Goal: Task Accomplishment & Management: Complete application form

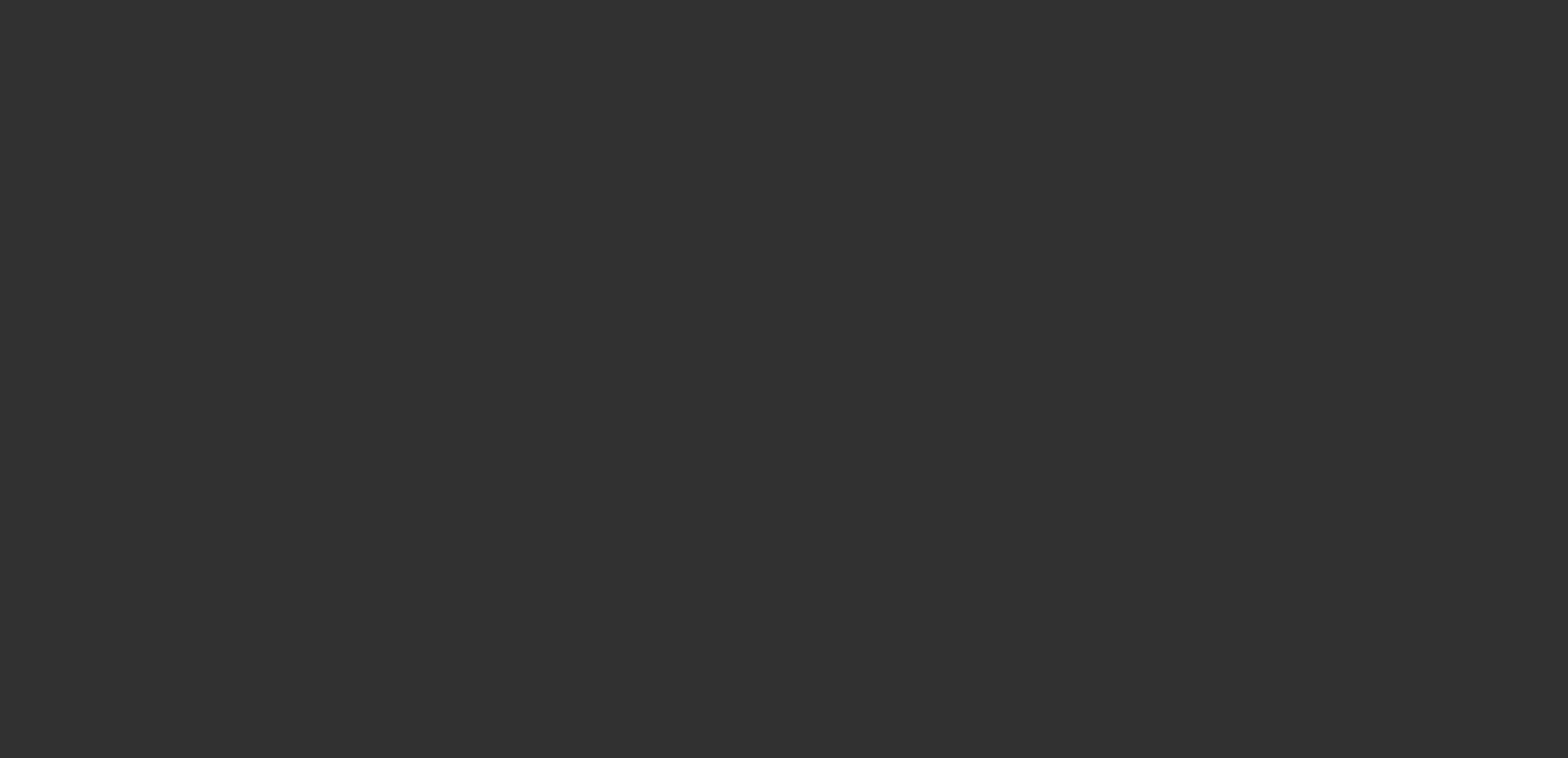
select select "0"
select select "2"
select select "0.1"
select select "4"
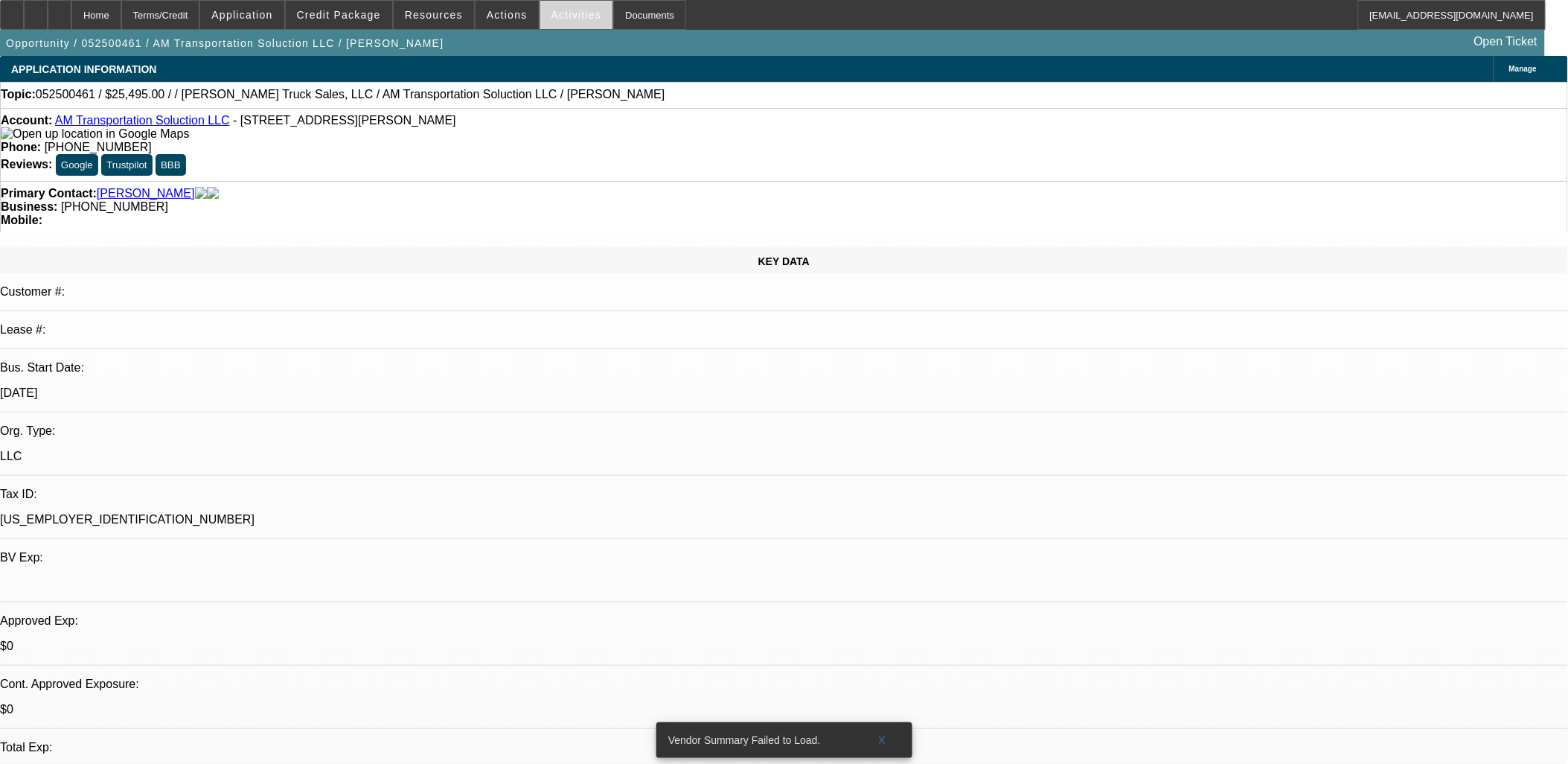
click at [551, 13] on span "Activities" at bounding box center [576, 15] width 51 height 12
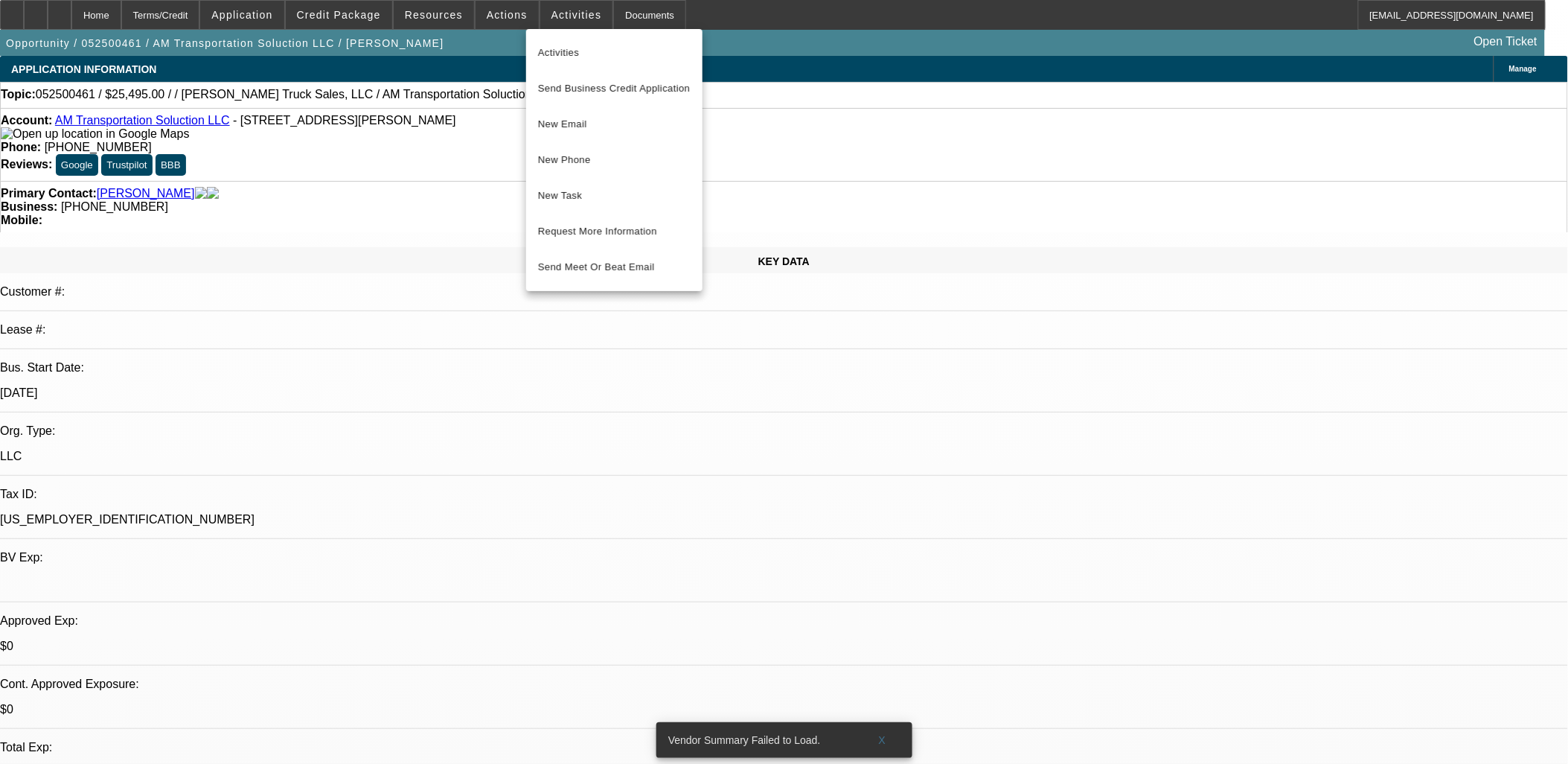
click at [502, 145] on div at bounding box center [784, 382] width 1568 height 764
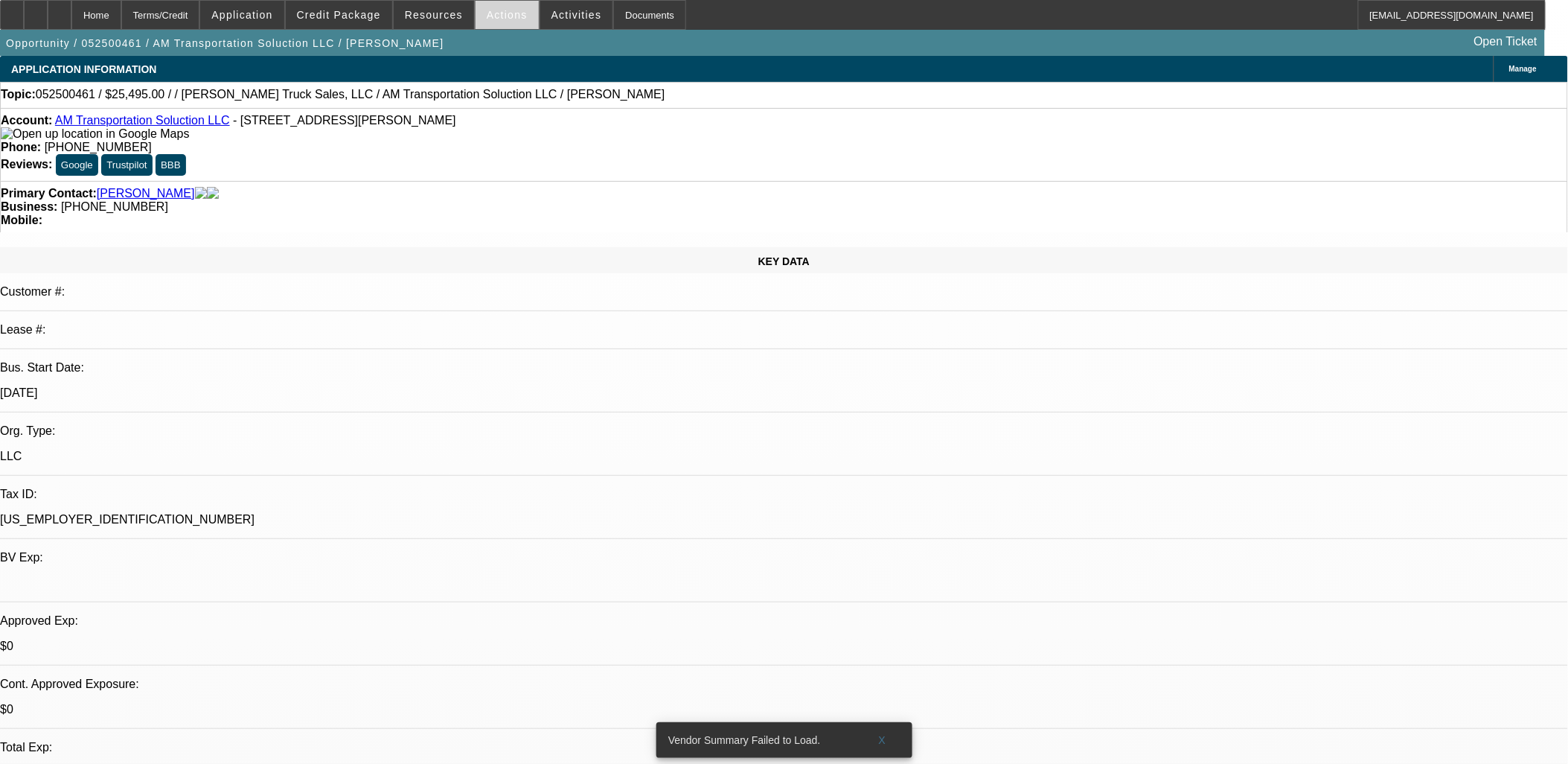
click at [511, 20] on span at bounding box center [507, 14] width 63 height 36
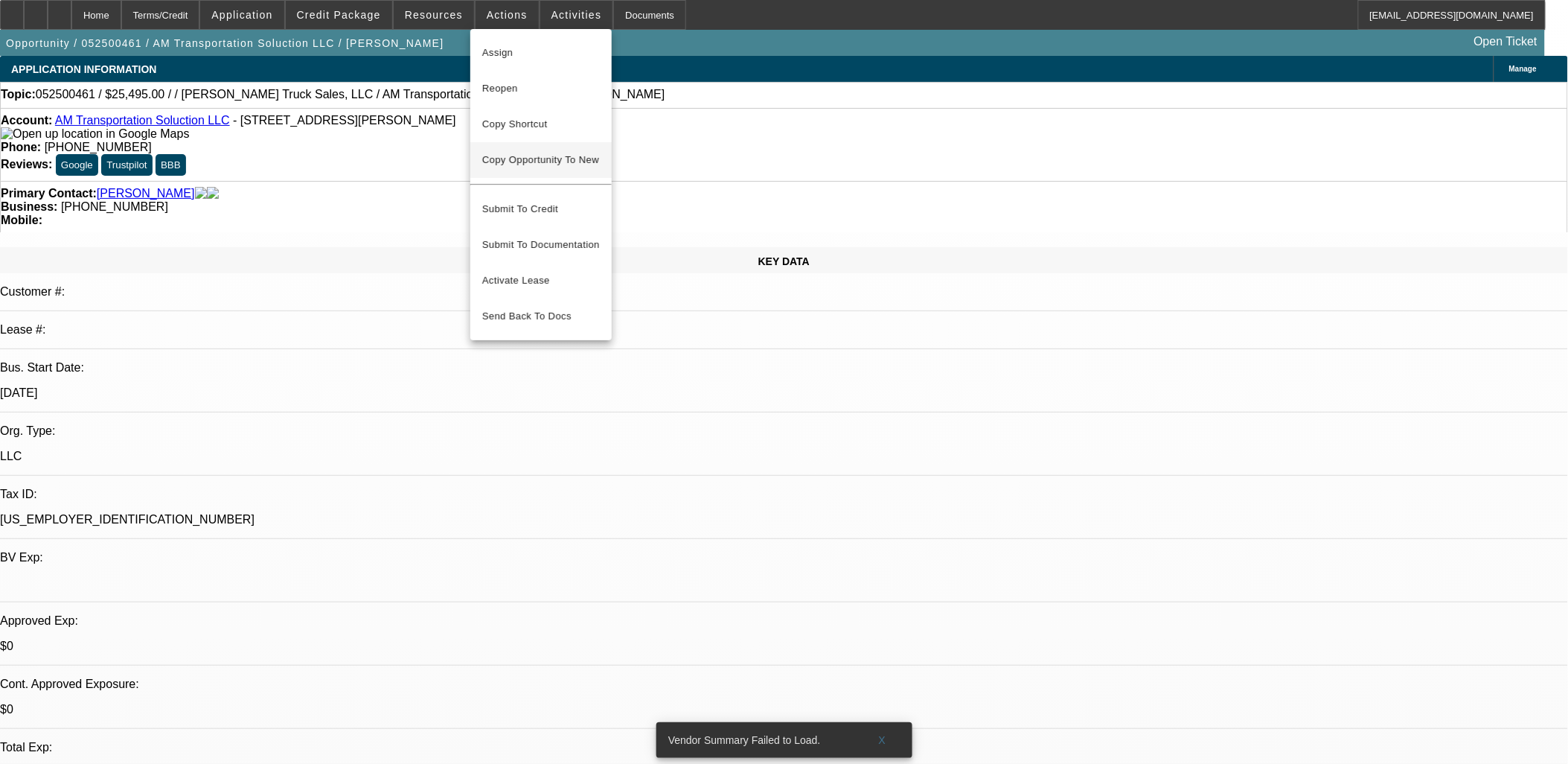
click at [547, 163] on span "Copy Opportunity To New" at bounding box center [540, 159] width 117 height 11
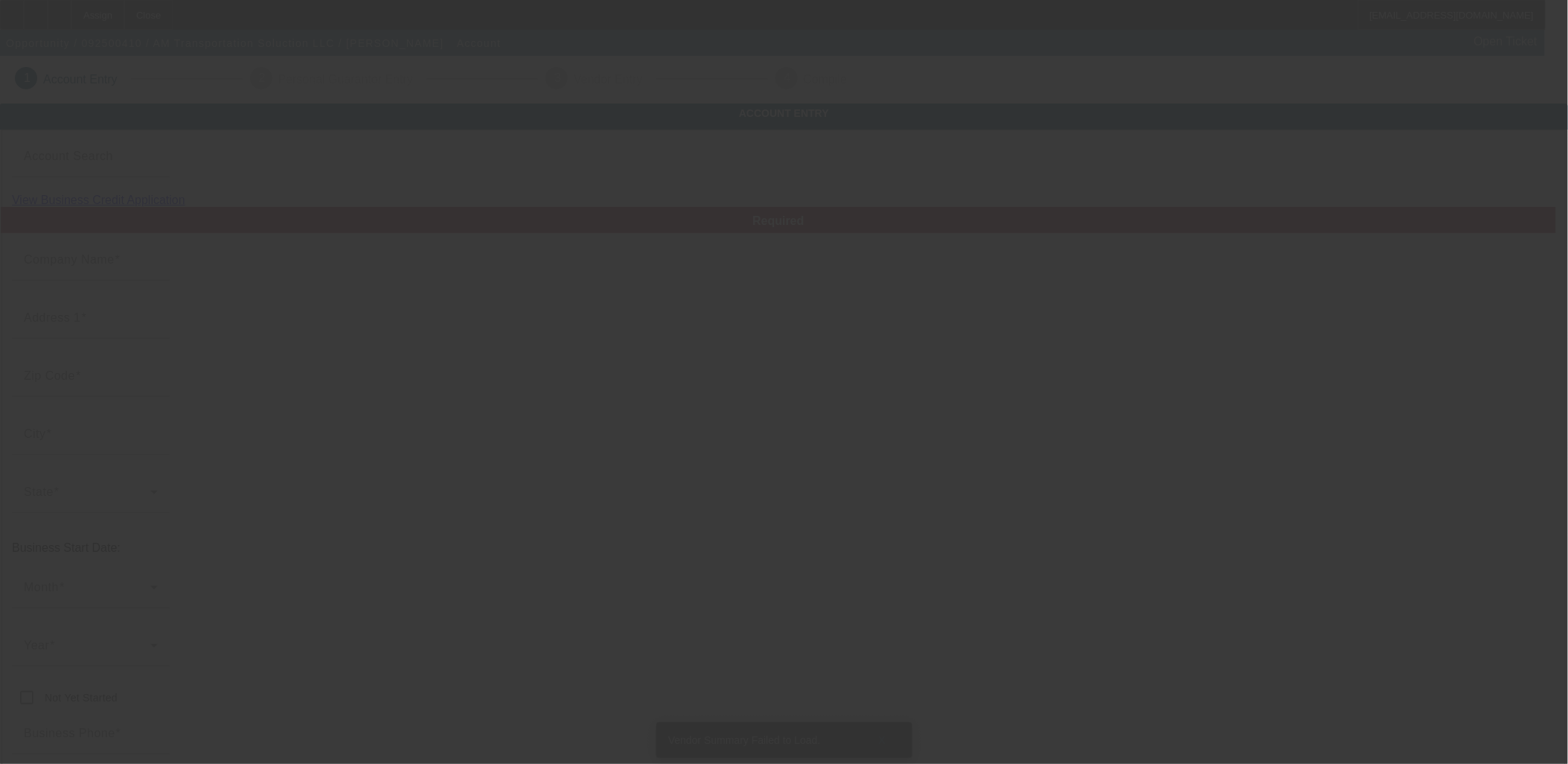
type input "AM Transportation Soluction LLC"
type input "[STREET_ADDRESS][PERSON_NAME]"
type input "02451"
type input "Waltham"
type input "[PHONE_NUMBER]"
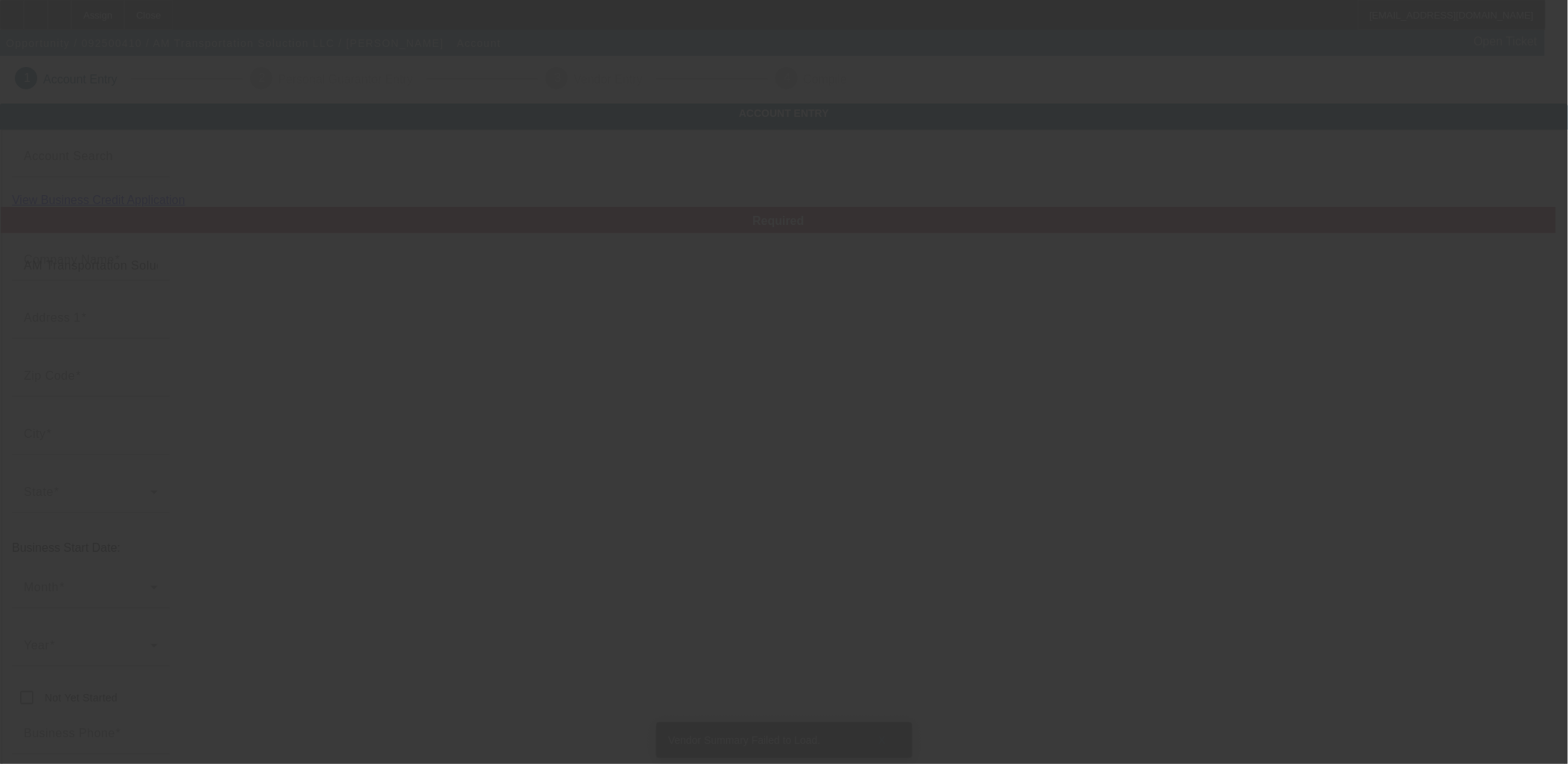
type input "[EMAIL_ADDRESS][DOMAIN_NAME]"
type input "[US_EMPLOYER_IDENTIFICATION_NUMBER]"
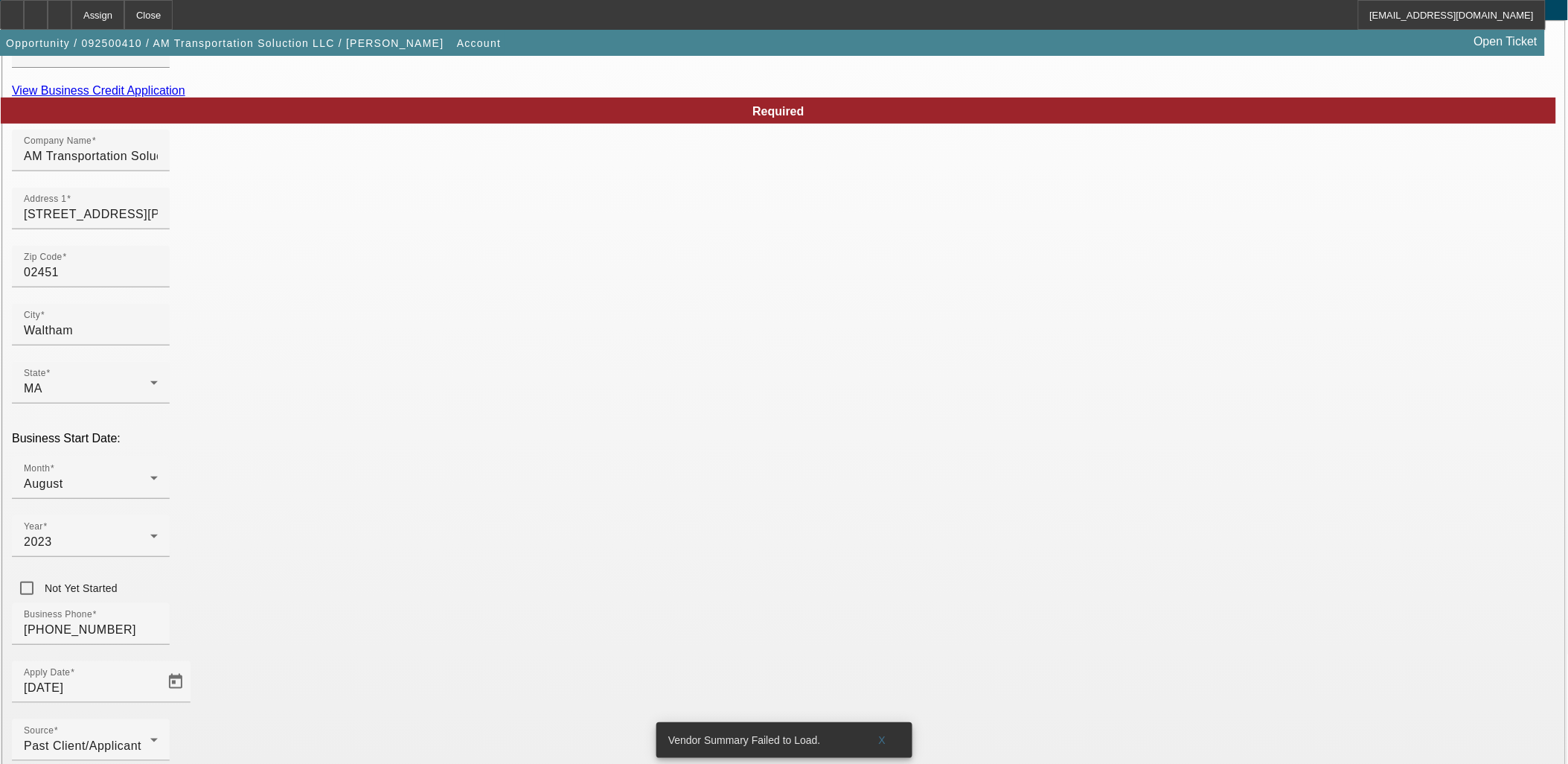
scroll to position [184, 0]
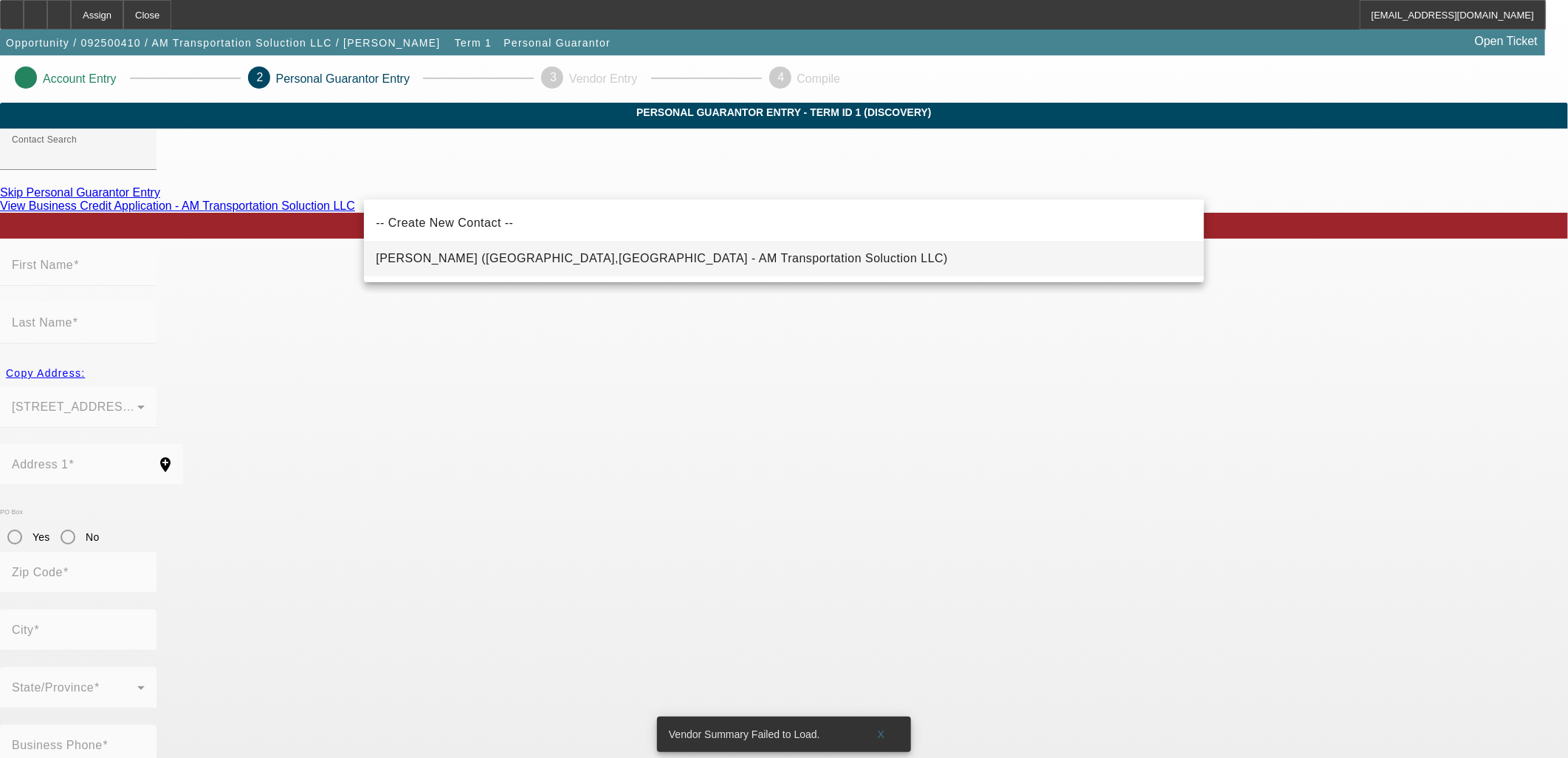
click at [653, 266] on span "[PERSON_NAME] ([GEOGRAPHIC_DATA],[GEOGRAPHIC_DATA] - AM Transportation Soluctio…" at bounding box center [661, 258] width 572 height 18
type input "[PERSON_NAME] ([GEOGRAPHIC_DATA],[GEOGRAPHIC_DATA] - AM Transportation Soluctio…"
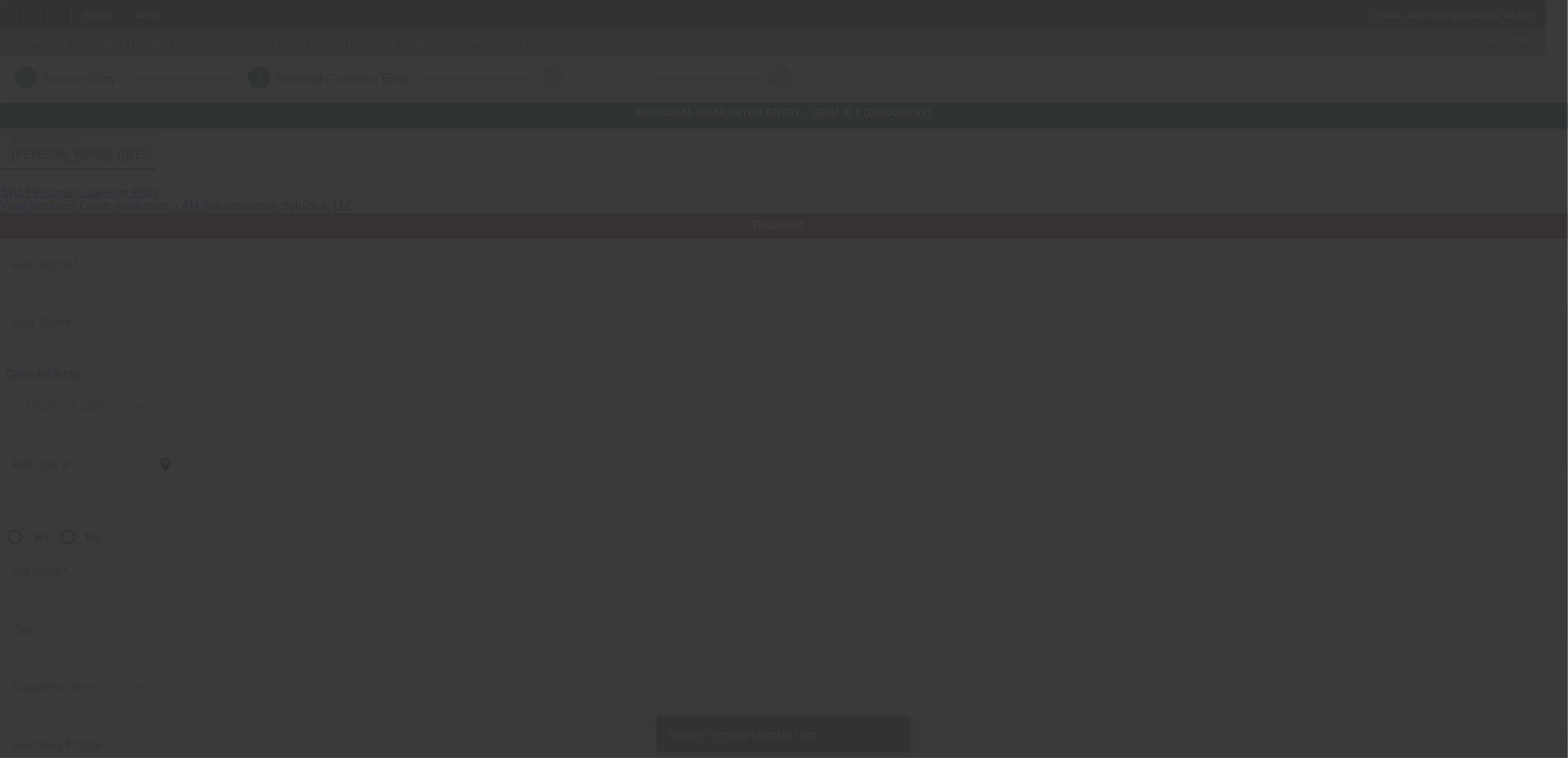
type input "Admilson"
type input "[PERSON_NAME]"
type input "[STREET_ADDRESS]"
radio input "true"
type input "02360"
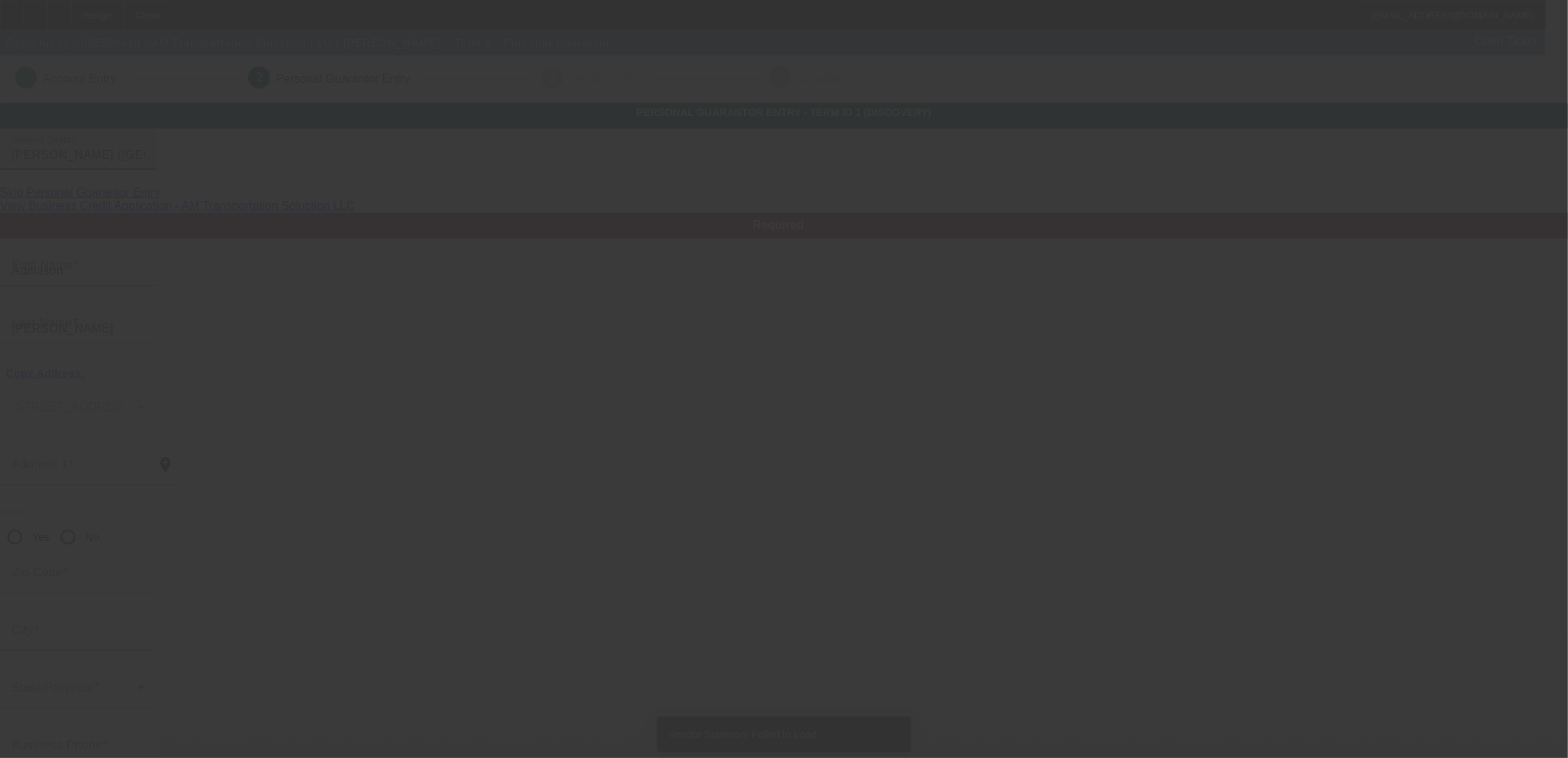
type input "[GEOGRAPHIC_DATA]"
type input "[PHONE_NUMBER]"
type input "100"
type input "156-91-2688"
type input "[EMAIL_ADDRESS][DOMAIN_NAME]"
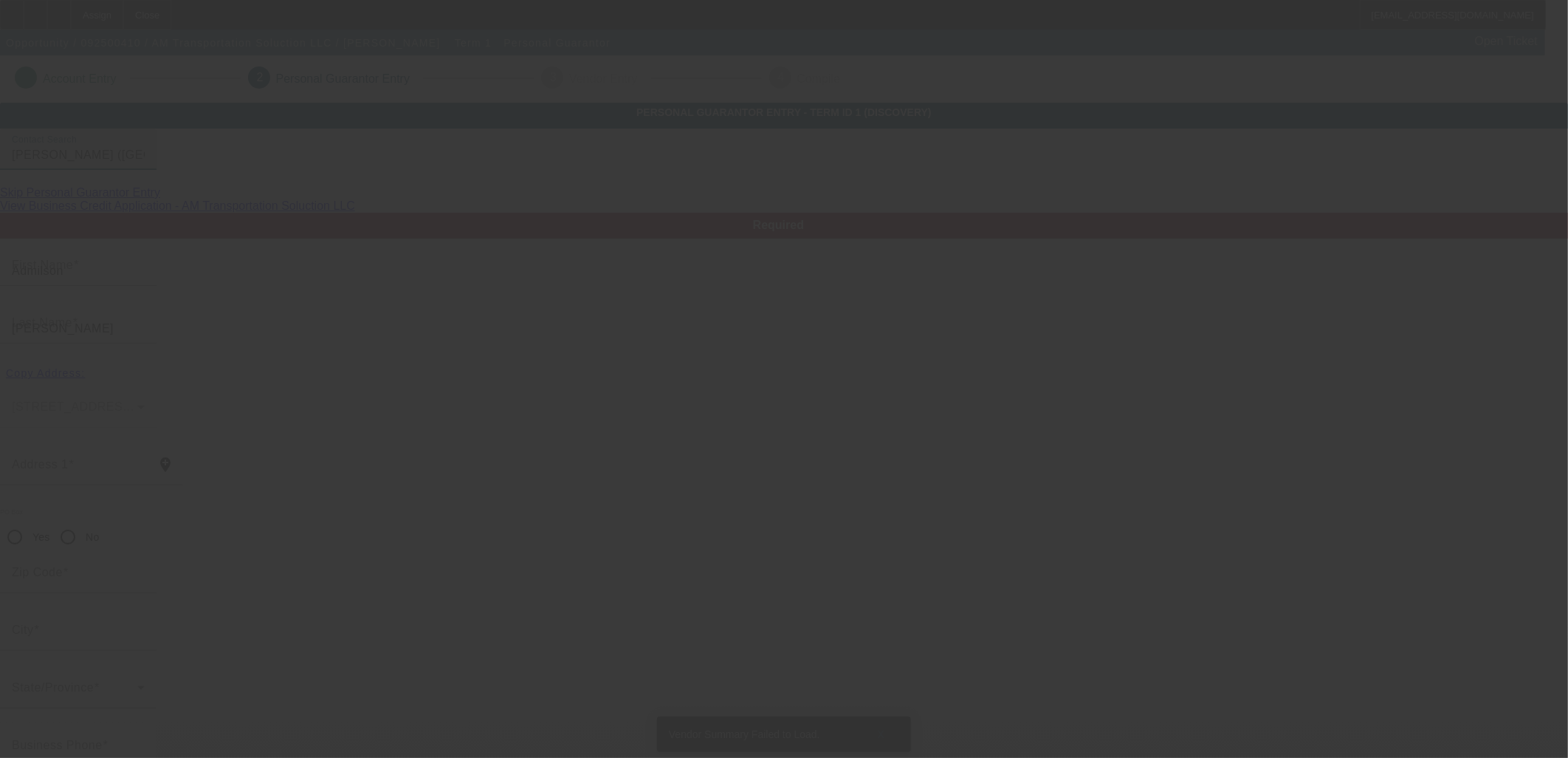
type input "27-112"
type input "[PHONE_NUMBER]"
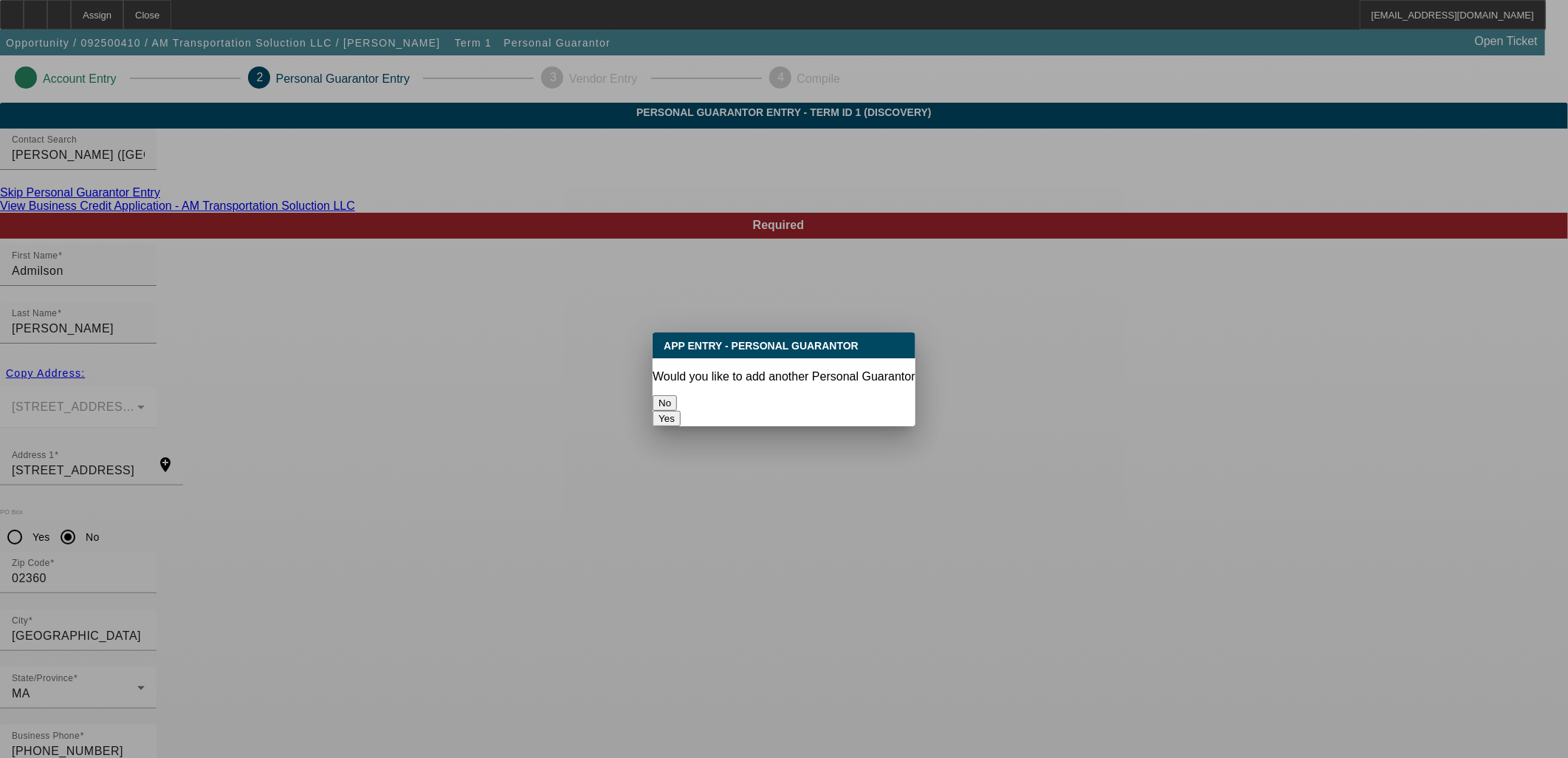
click at [677, 395] on button "No" at bounding box center [665, 402] width 25 height 16
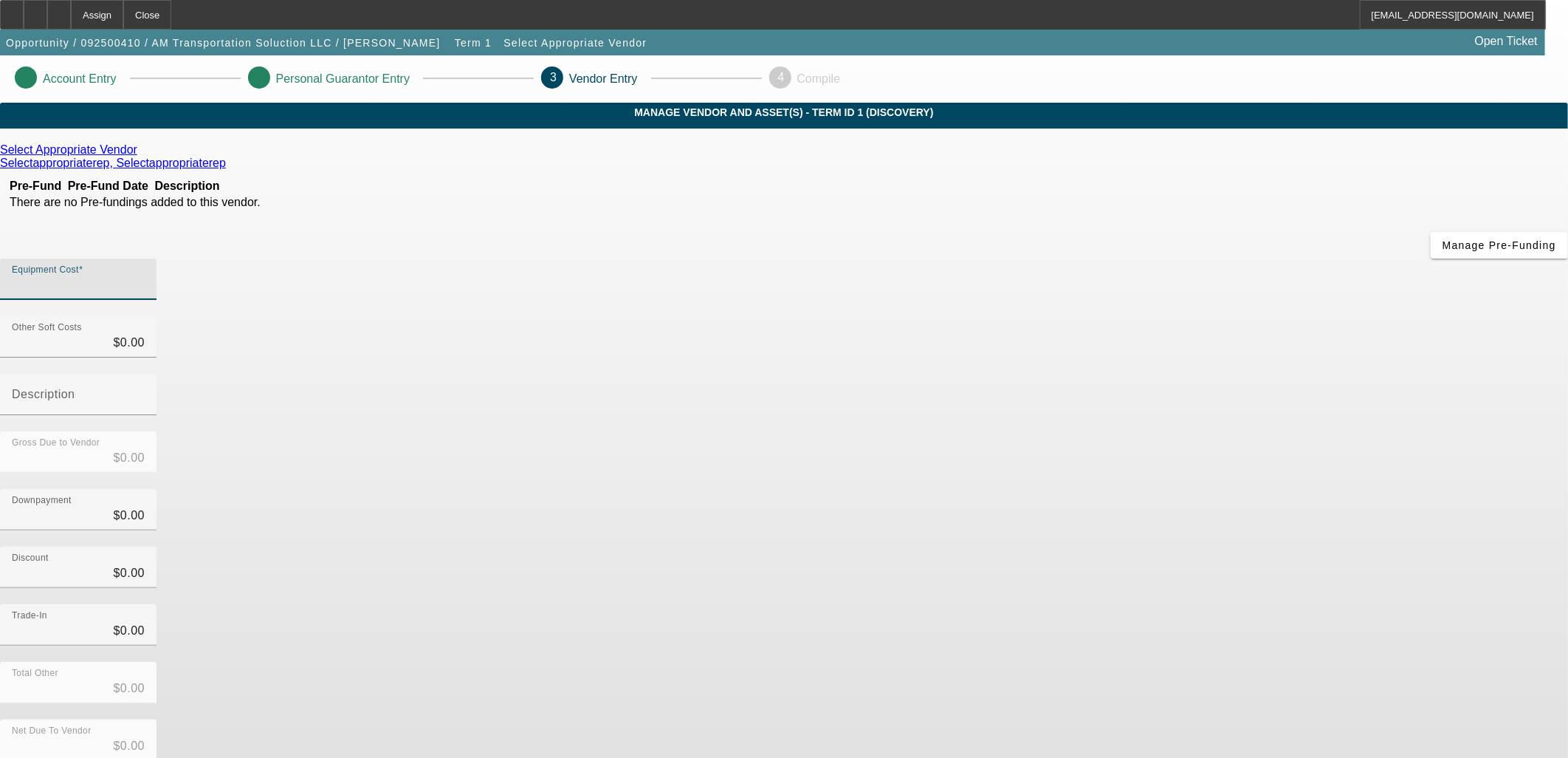
click at [145, 277] on input "Equipment Cost" at bounding box center [78, 286] width 133 height 18
type input "5"
type input "$5.00"
type input "50"
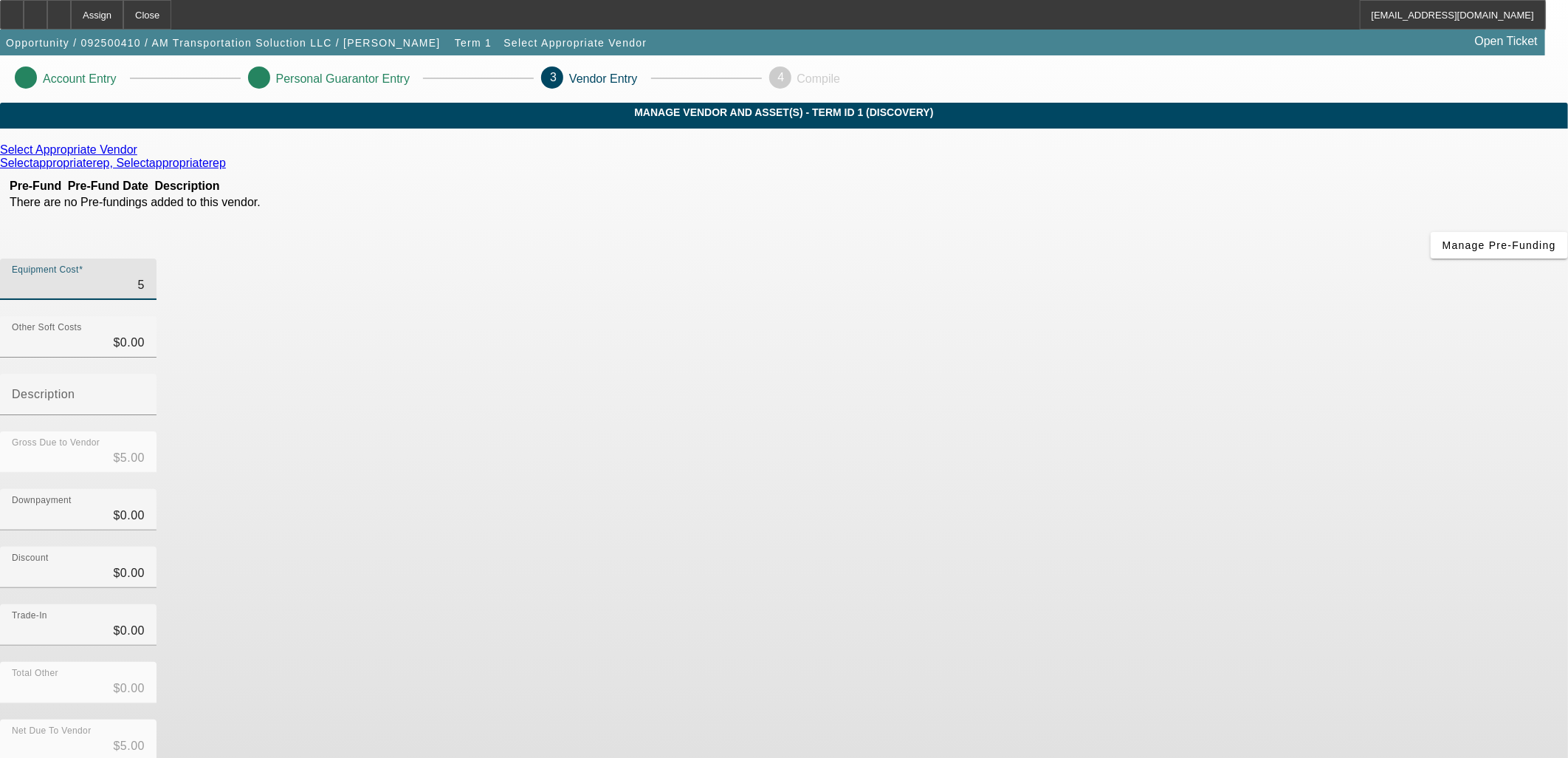
type input "$50.00"
type input "500"
type input "$500.00"
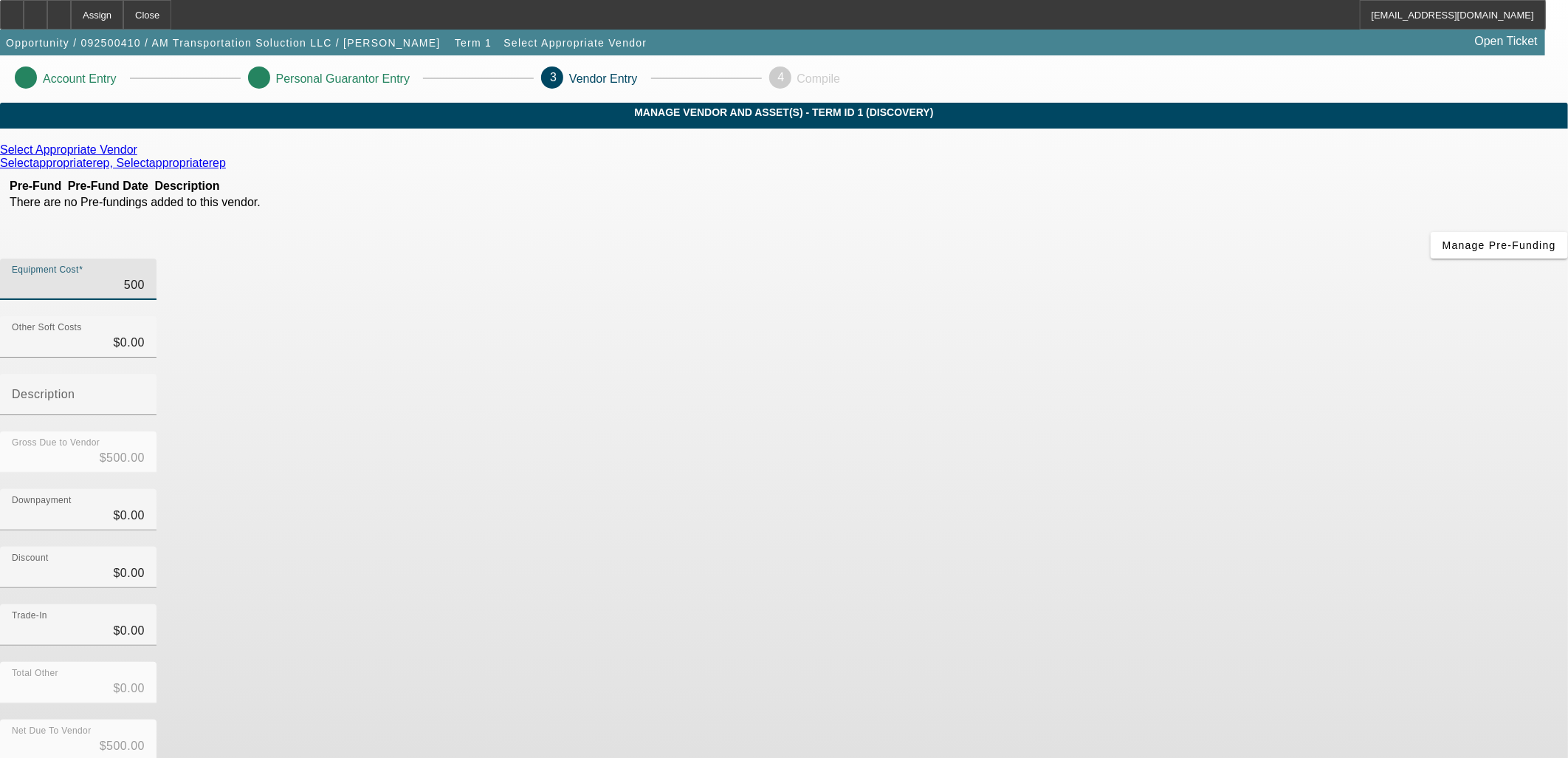
type input "5000"
type input "$5,000.00"
type input "50000"
type input "$50,000.00"
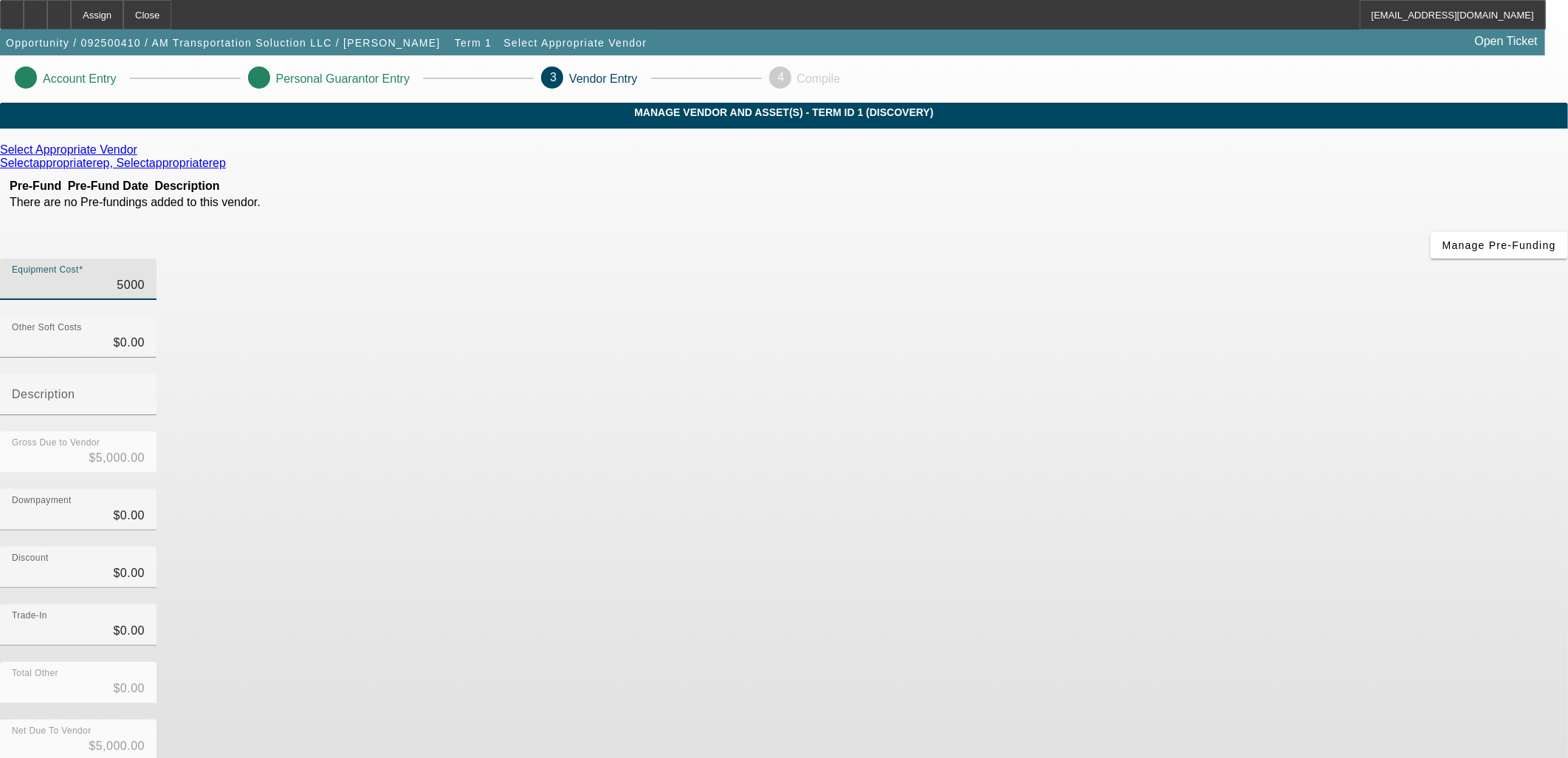
type input "$50,000.00"
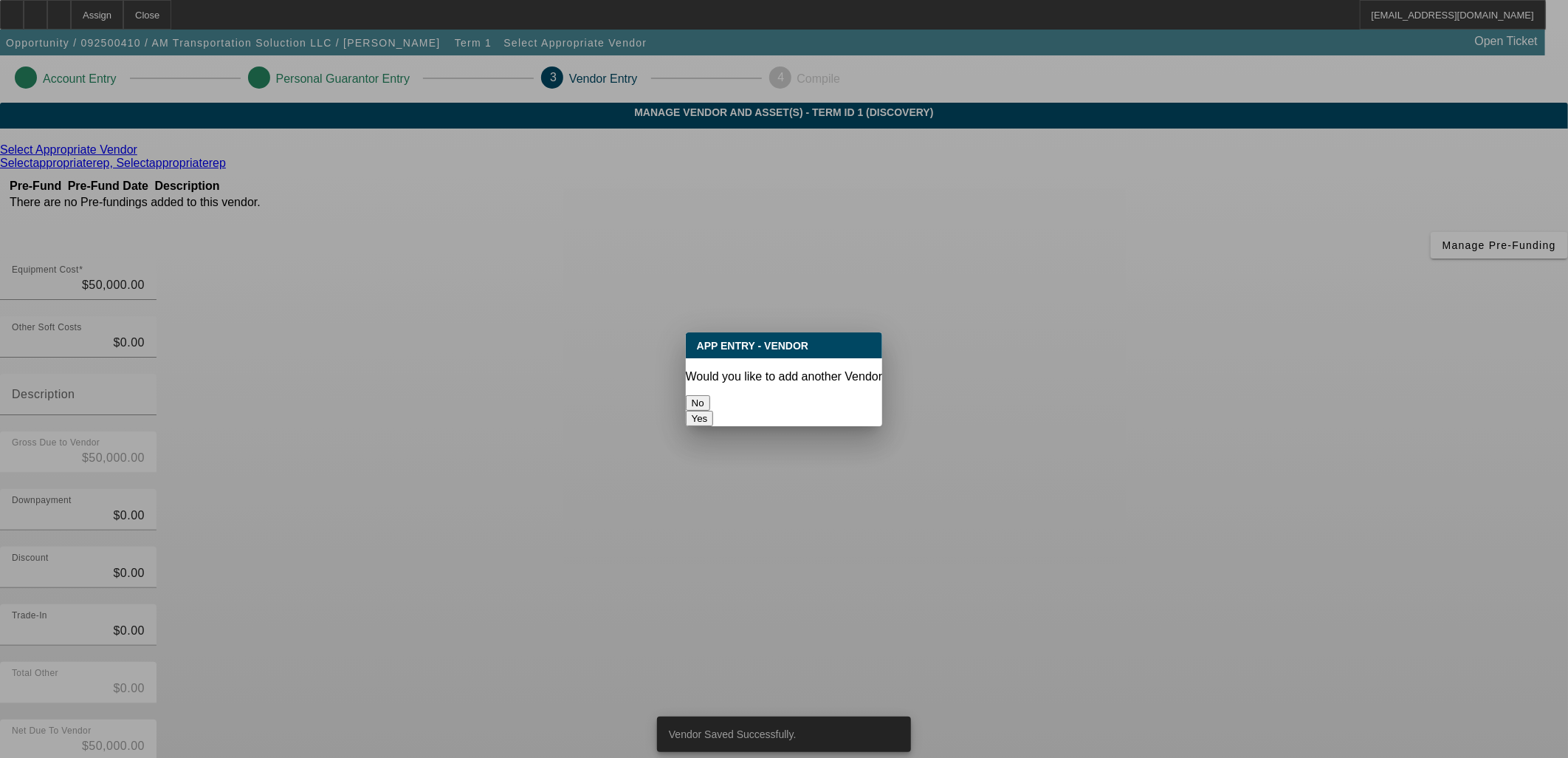
click at [710, 399] on button "No" at bounding box center [698, 402] width 25 height 16
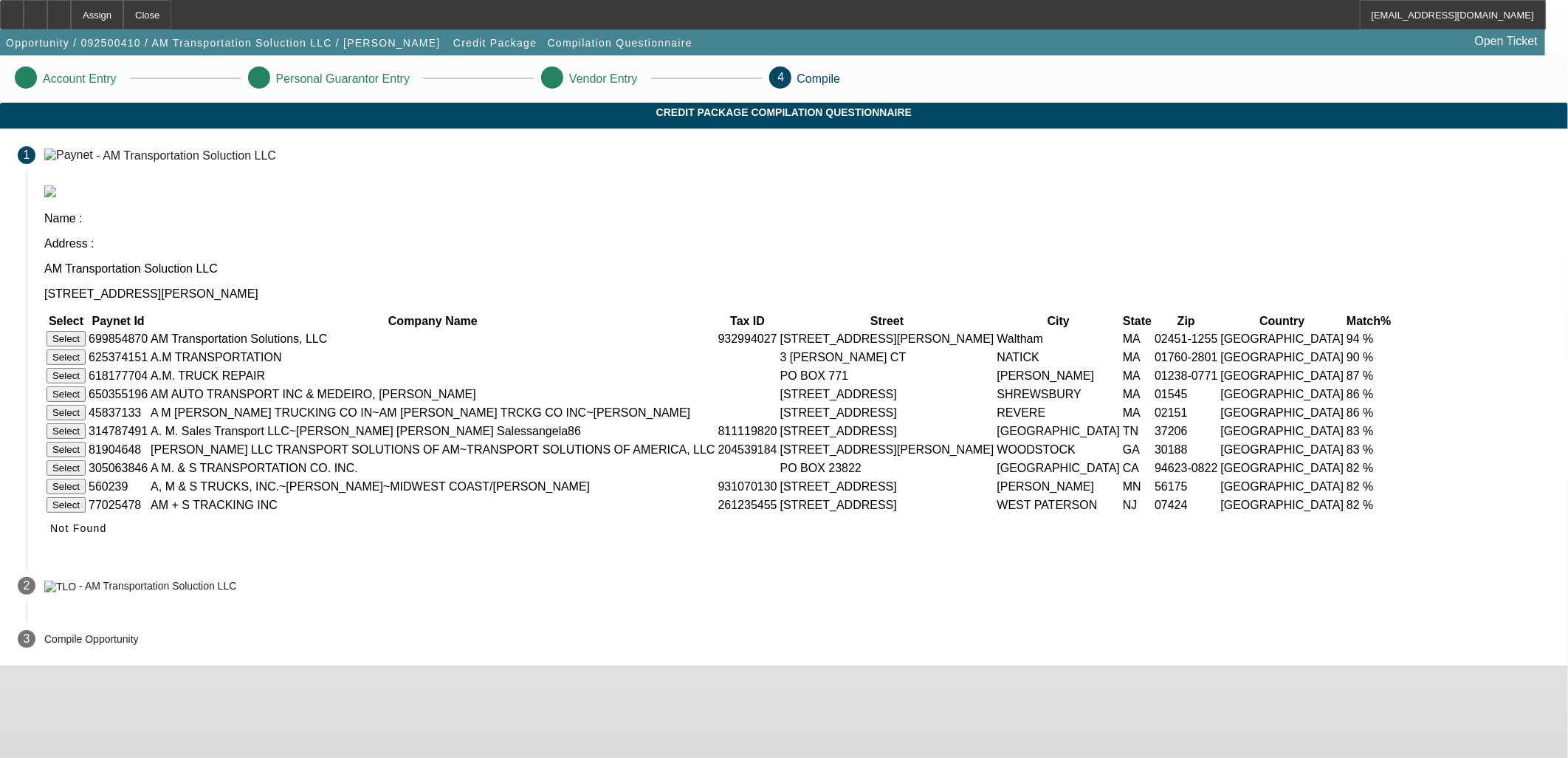
click at [86, 331] on button "Select" at bounding box center [67, 338] width 39 height 16
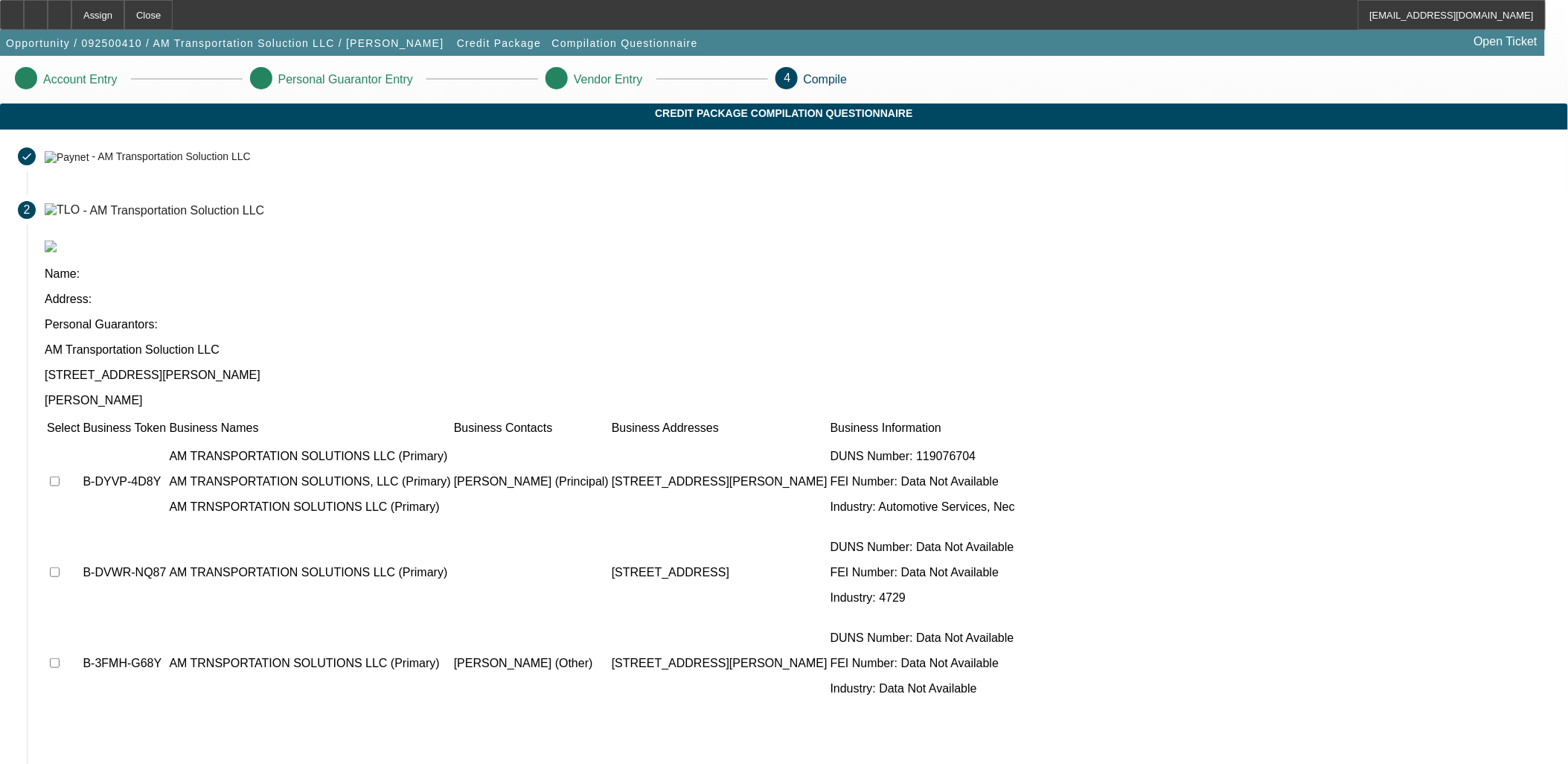
click at [80, 437] on td at bounding box center [63, 482] width 34 height 90
click at [60, 476] on input "checkbox" at bounding box center [55, 481] width 10 height 10
checkbox input "true"
click at [80, 619] on td at bounding box center [63, 664] width 34 height 90
click at [60, 658] on input "checkbox" at bounding box center [55, 663] width 10 height 10
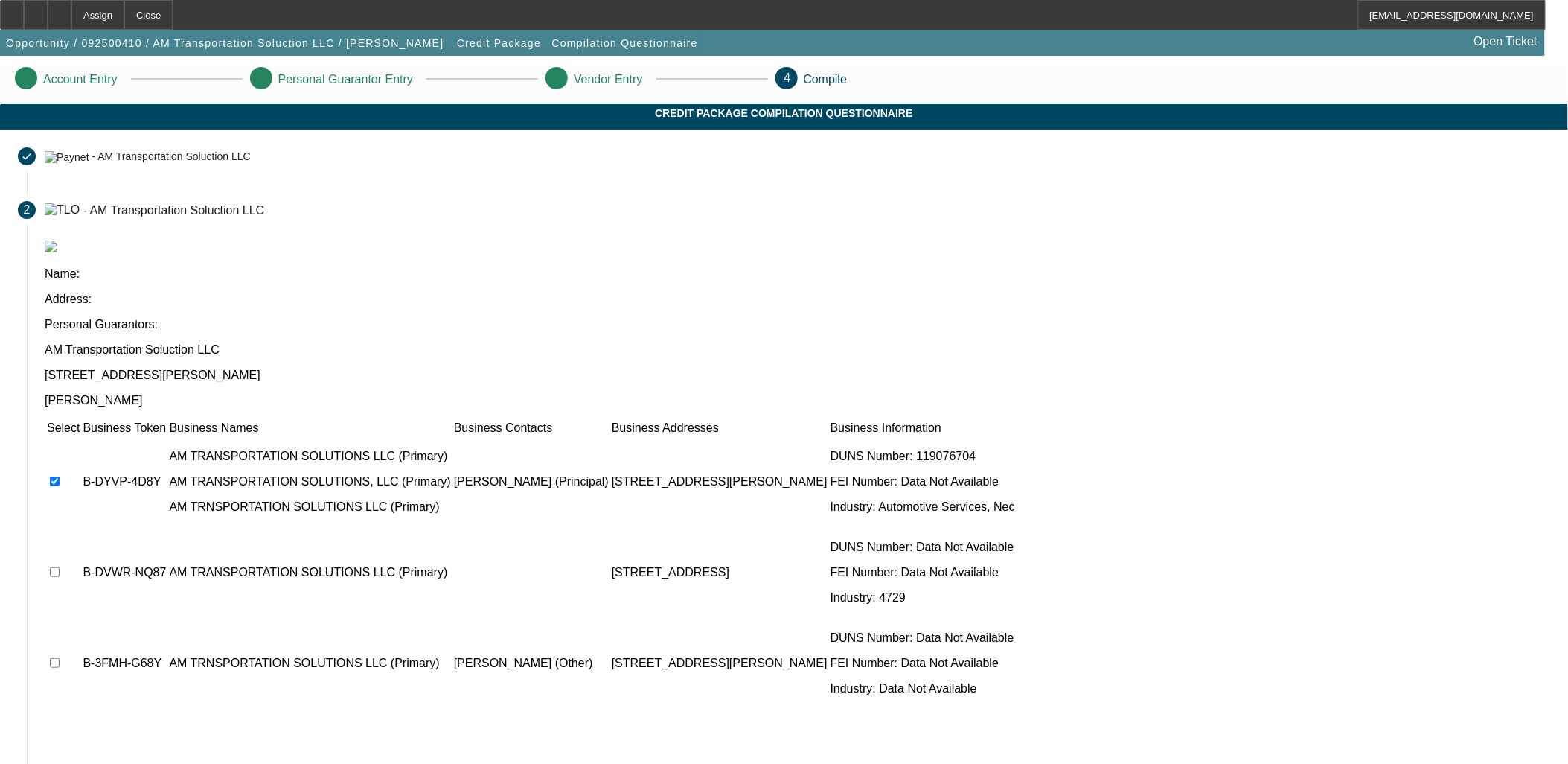
checkbox input "true"
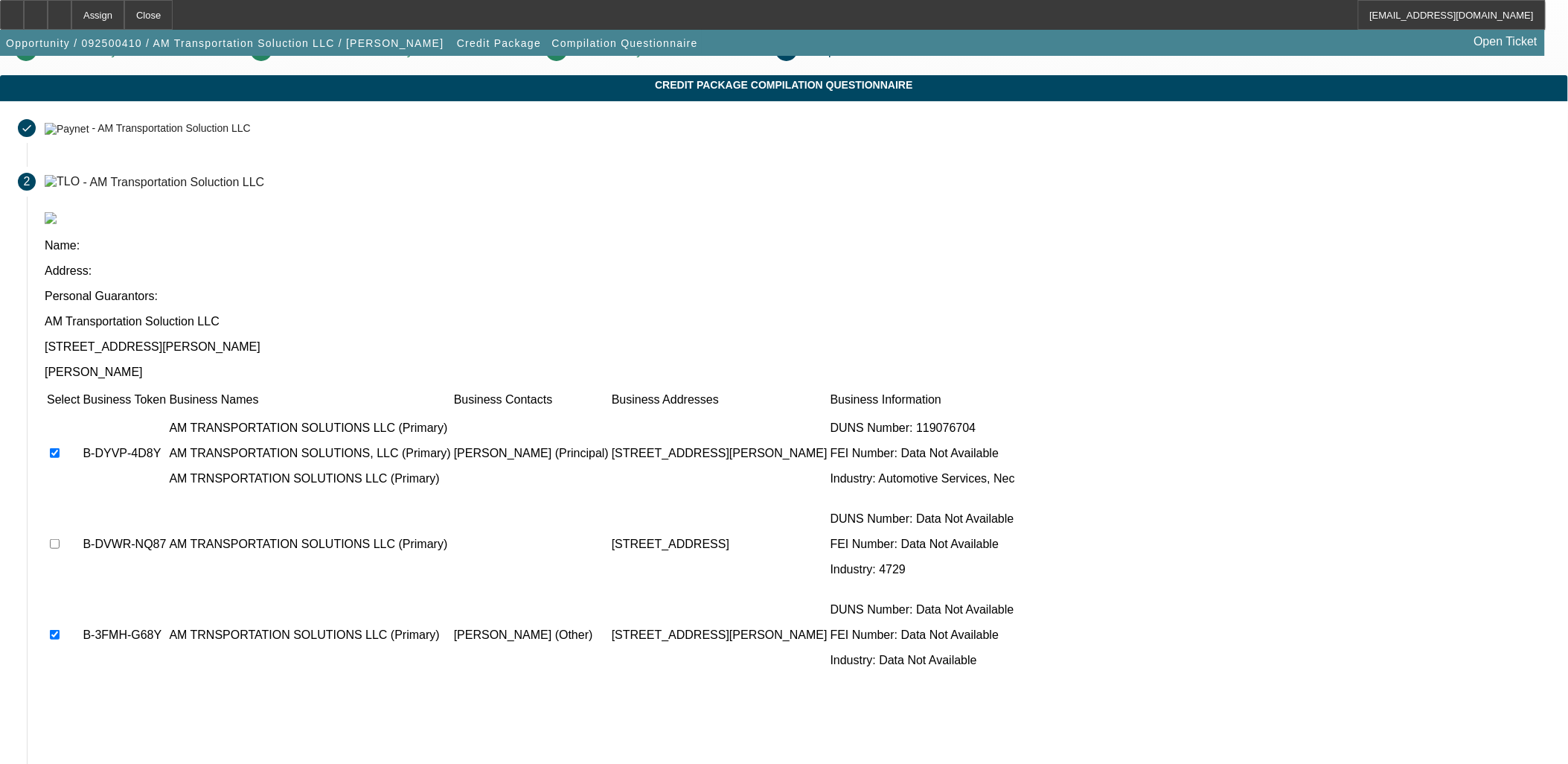
scroll to position [56, 0]
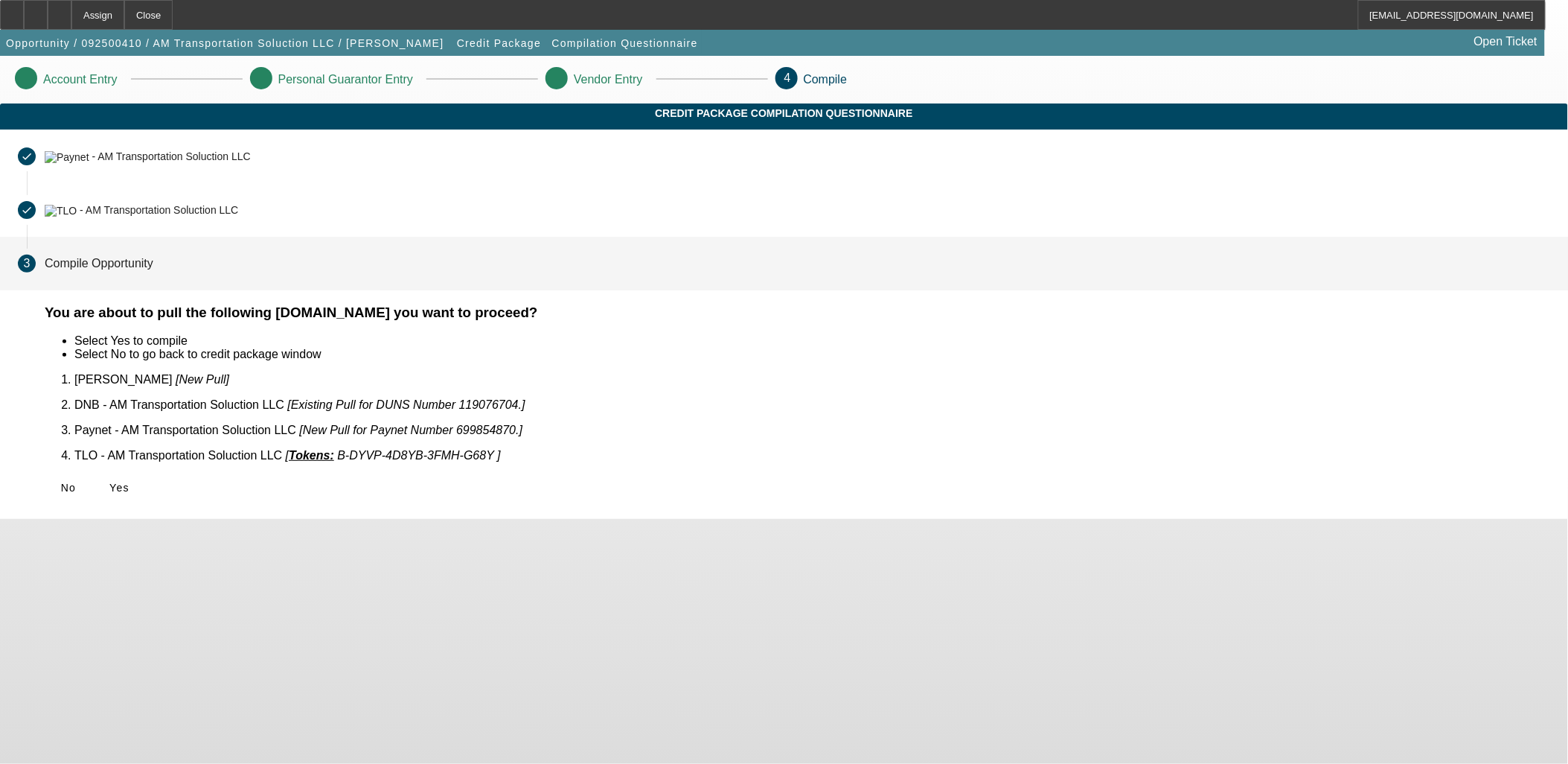
scroll to position [0, 0]
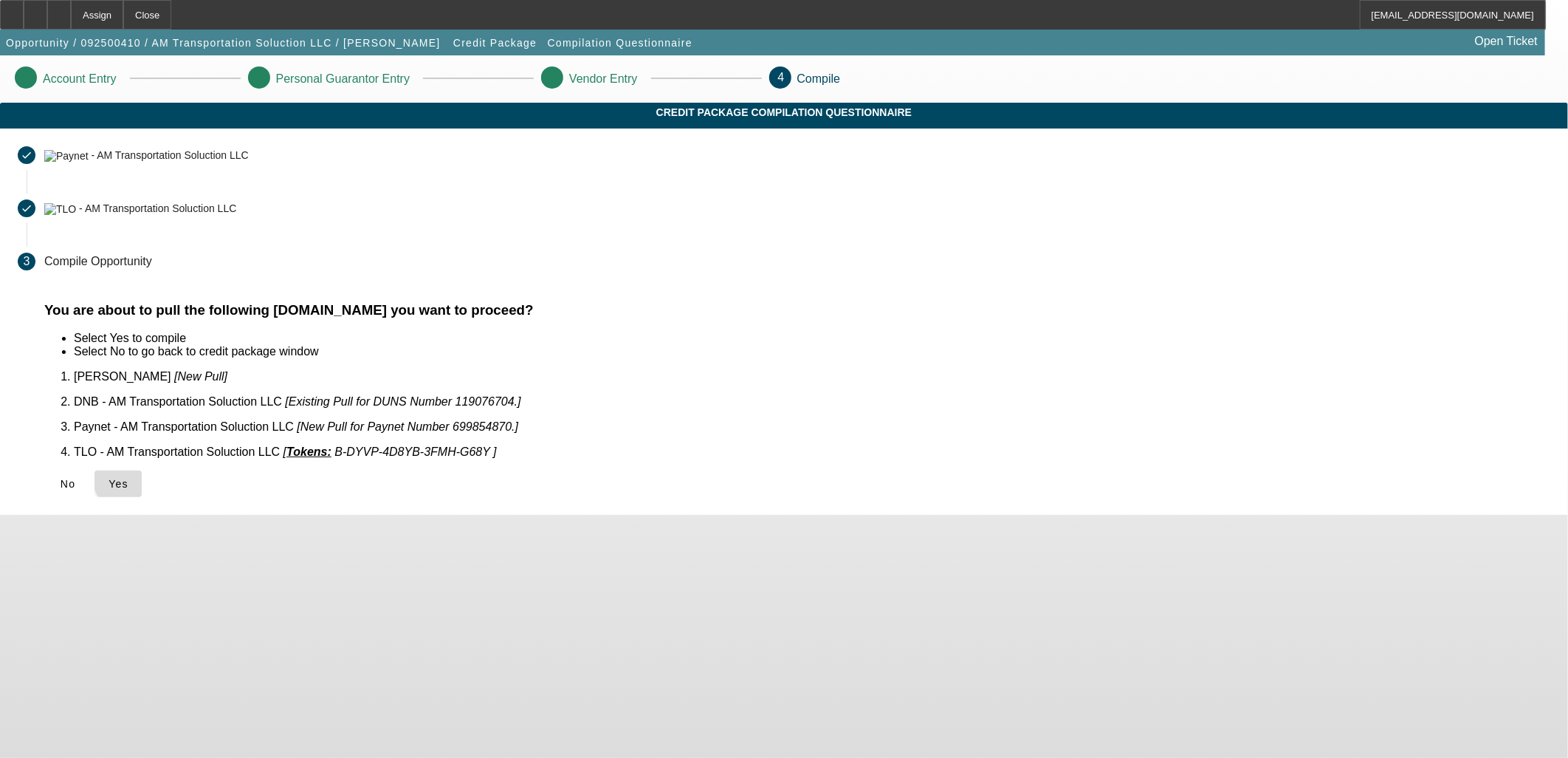
click at [128, 478] on span "Yes" at bounding box center [118, 484] width 20 height 12
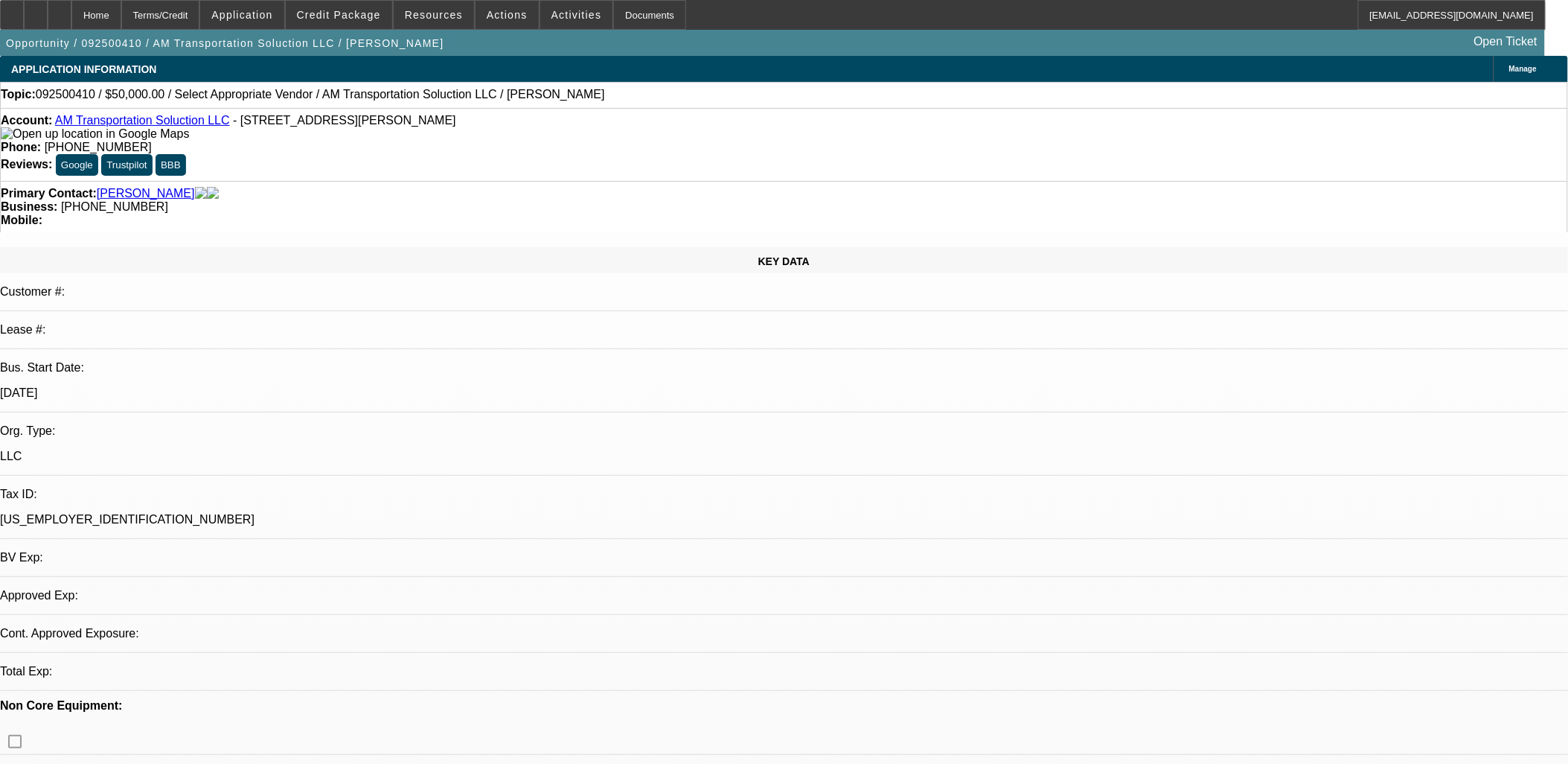
select select "0"
select select "2"
select select "0.1"
select select "4"
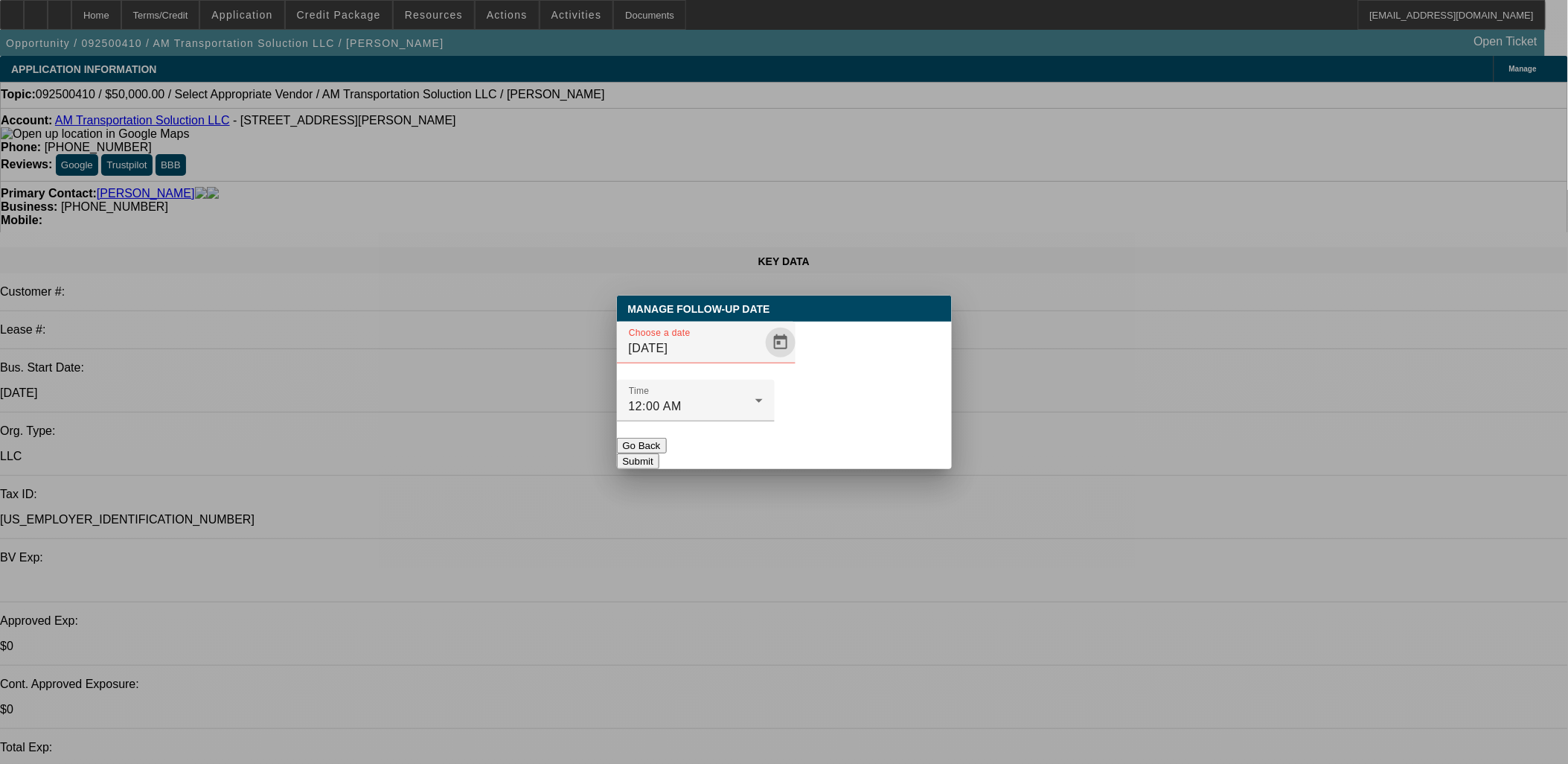
click at [763, 360] on span "Open calendar" at bounding box center [780, 342] width 36 height 36
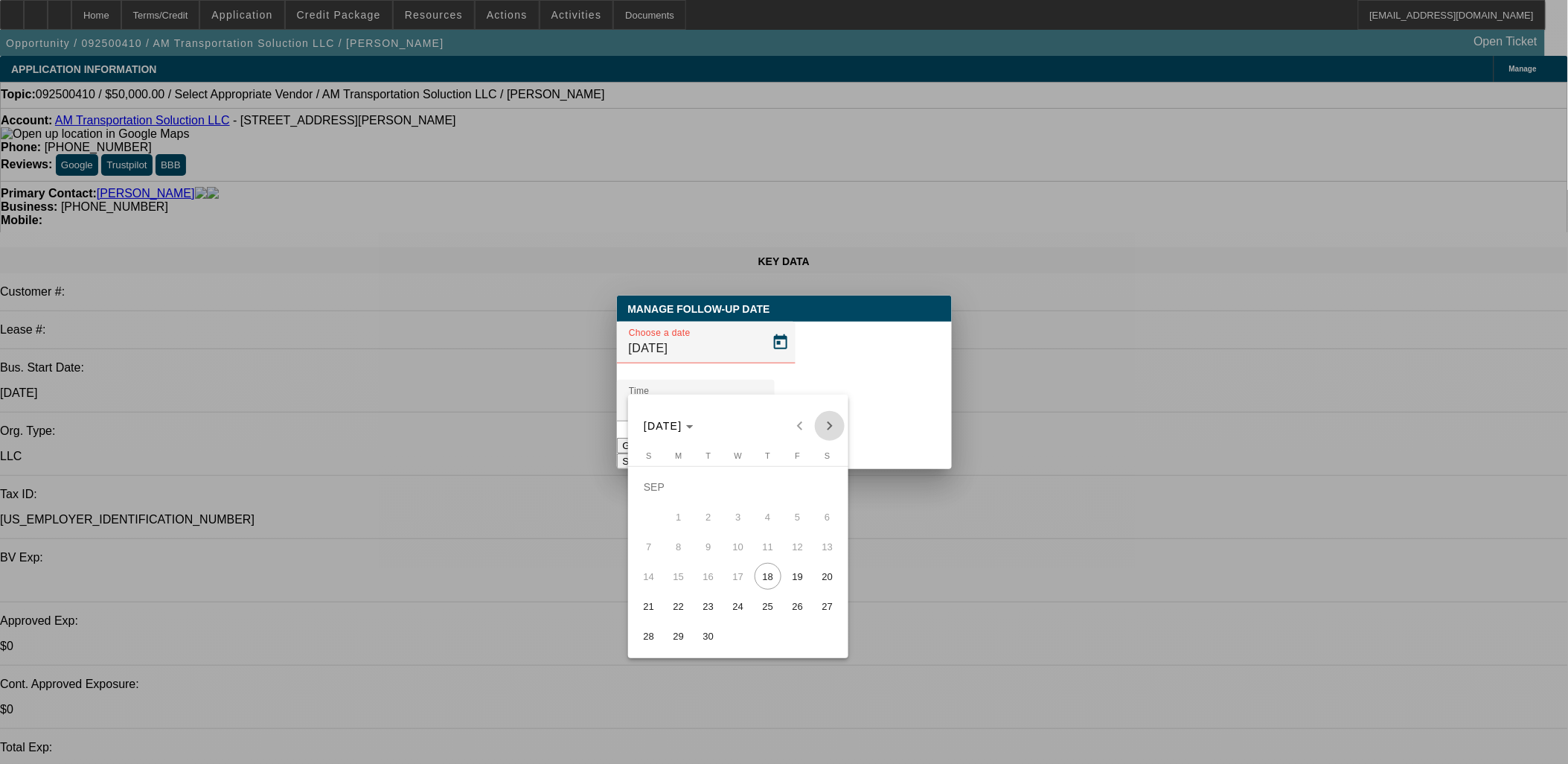
click at [831, 417] on span "Next month" at bounding box center [830, 426] width 30 height 30
click at [831, 417] on div "[DATE] [DATE]" at bounding box center [738, 426] width 213 height 30
drag, startPoint x: 831, startPoint y: 417, endPoint x: 779, endPoint y: 429, distance: 53.4
click at [779, 429] on div "[DATE] [DATE]" at bounding box center [738, 426] width 213 height 30
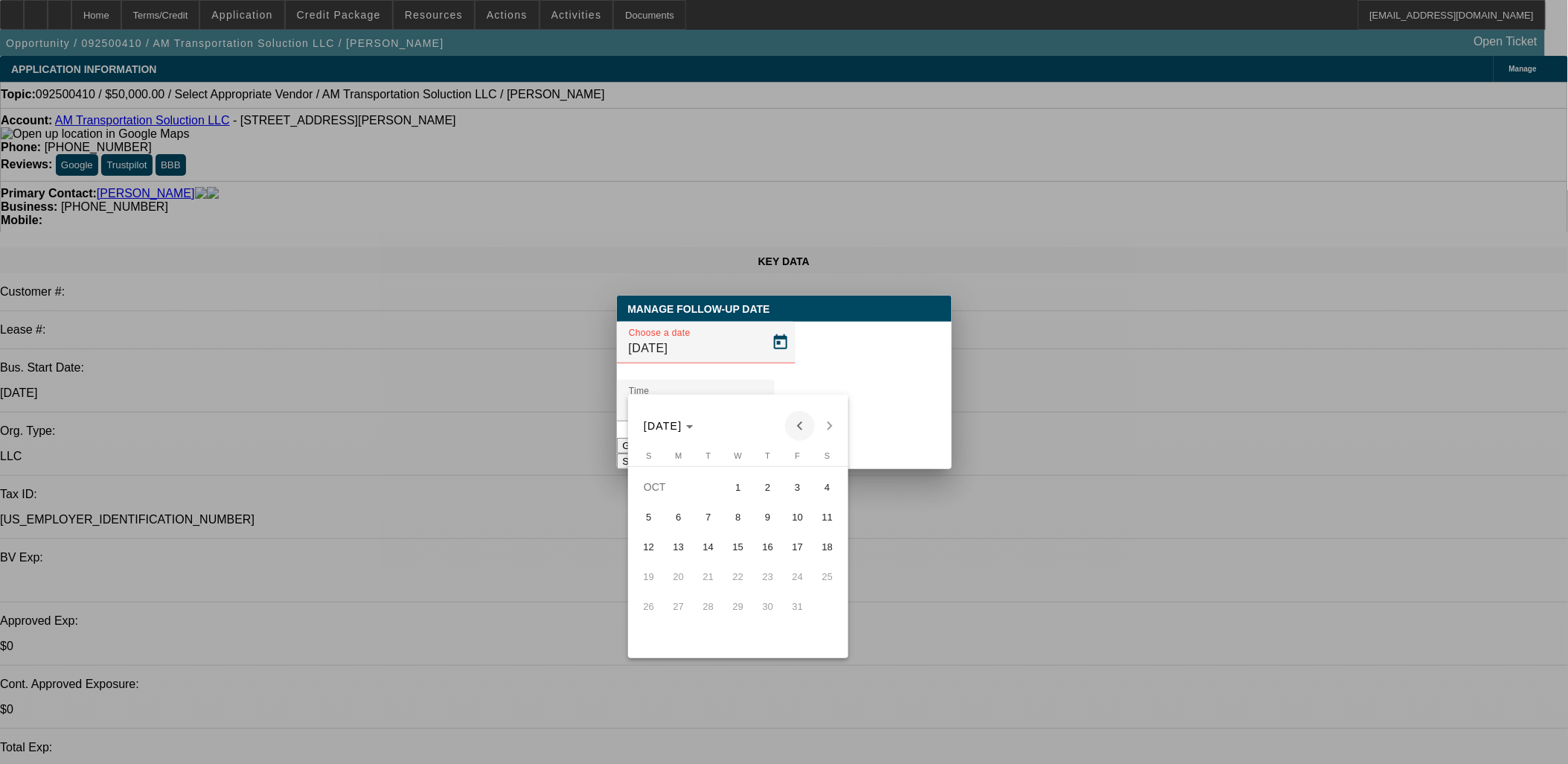
click at [796, 425] on span "Previous month" at bounding box center [800, 426] width 30 height 30
click at [801, 584] on span "19" at bounding box center [798, 576] width 27 height 27
type input "[DATE]"
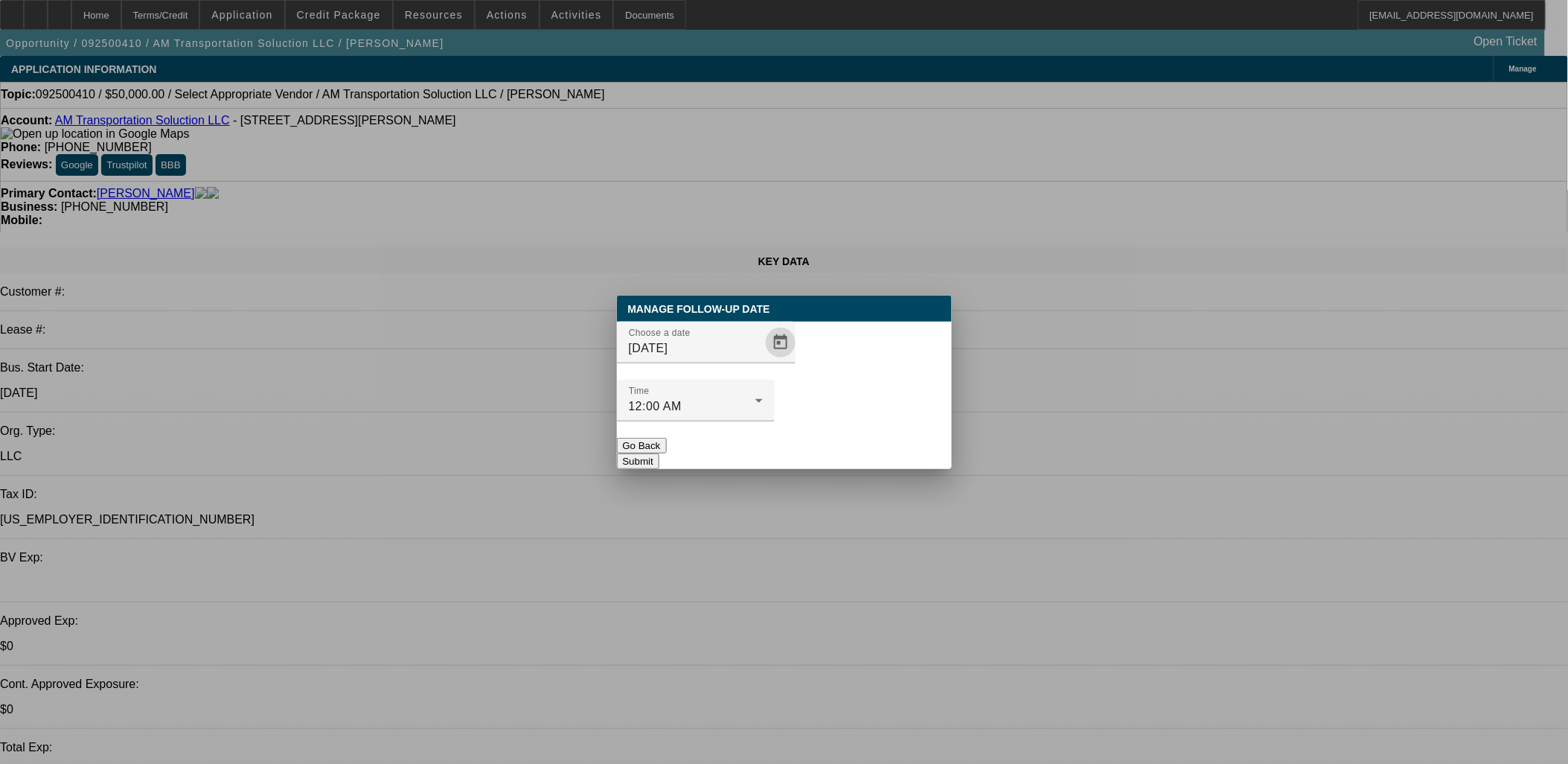
click at [774, 421] on div at bounding box center [696, 430] width 158 height 17
click at [659, 453] on button "Submit" at bounding box center [638, 460] width 42 height 16
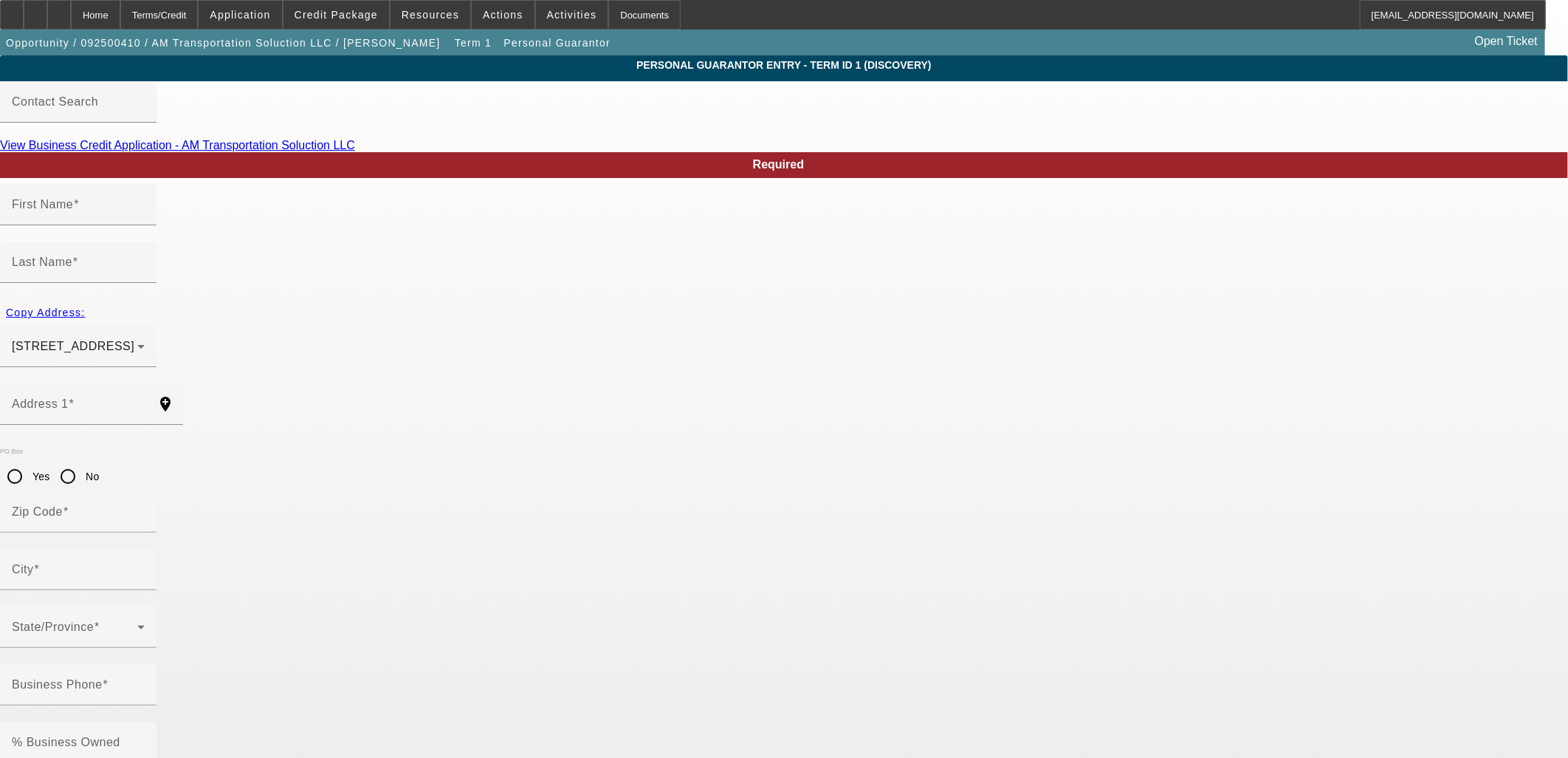
type input "Admilson"
type input "[PERSON_NAME]"
type input "[STREET_ADDRESS]"
radio input "true"
type input "02360"
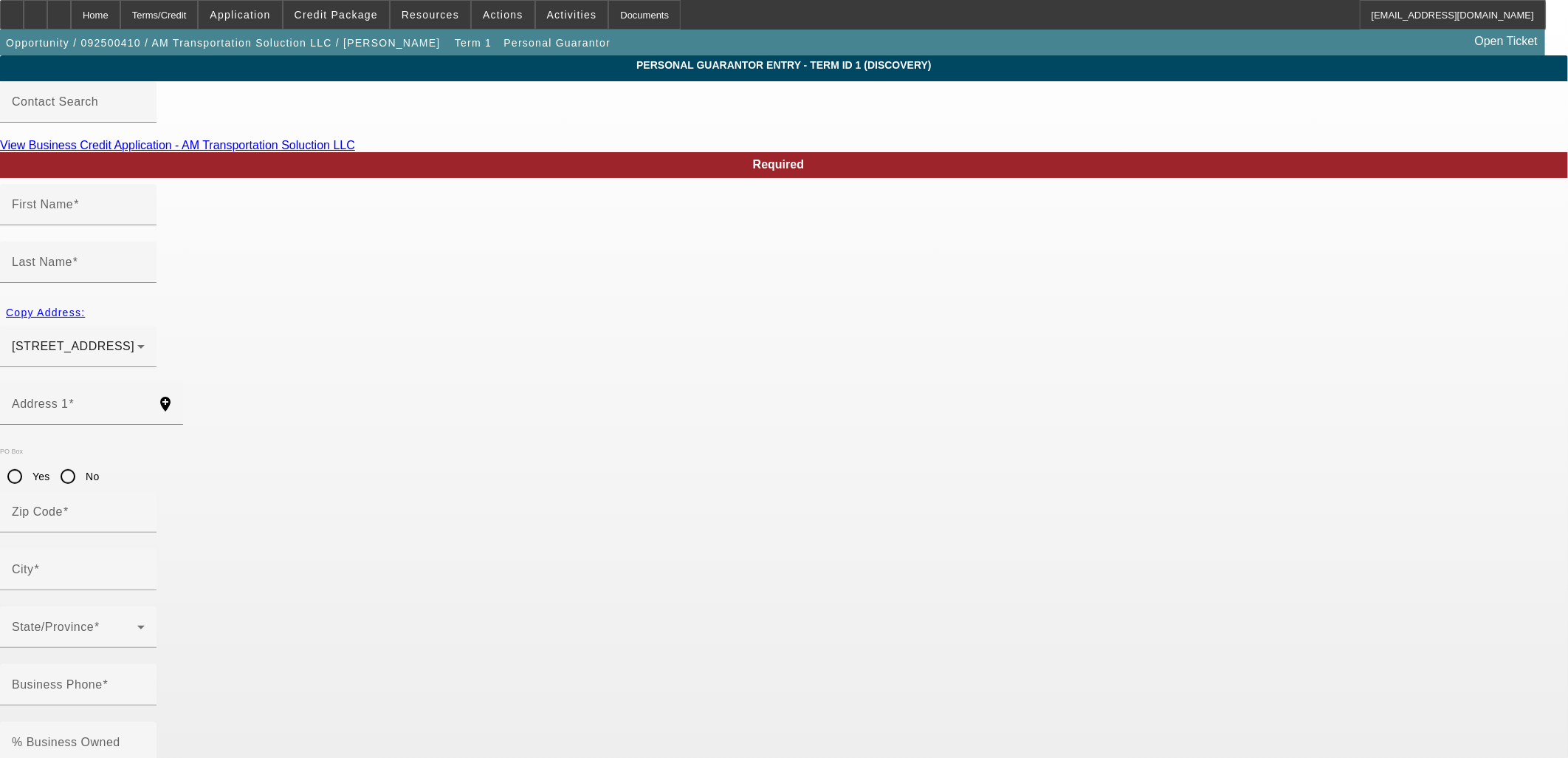
type input "[GEOGRAPHIC_DATA]"
type input "[PHONE_NUMBER]"
type input "100"
type input "156-91-2688"
type input "[EMAIL_ADDRESS][DOMAIN_NAME]"
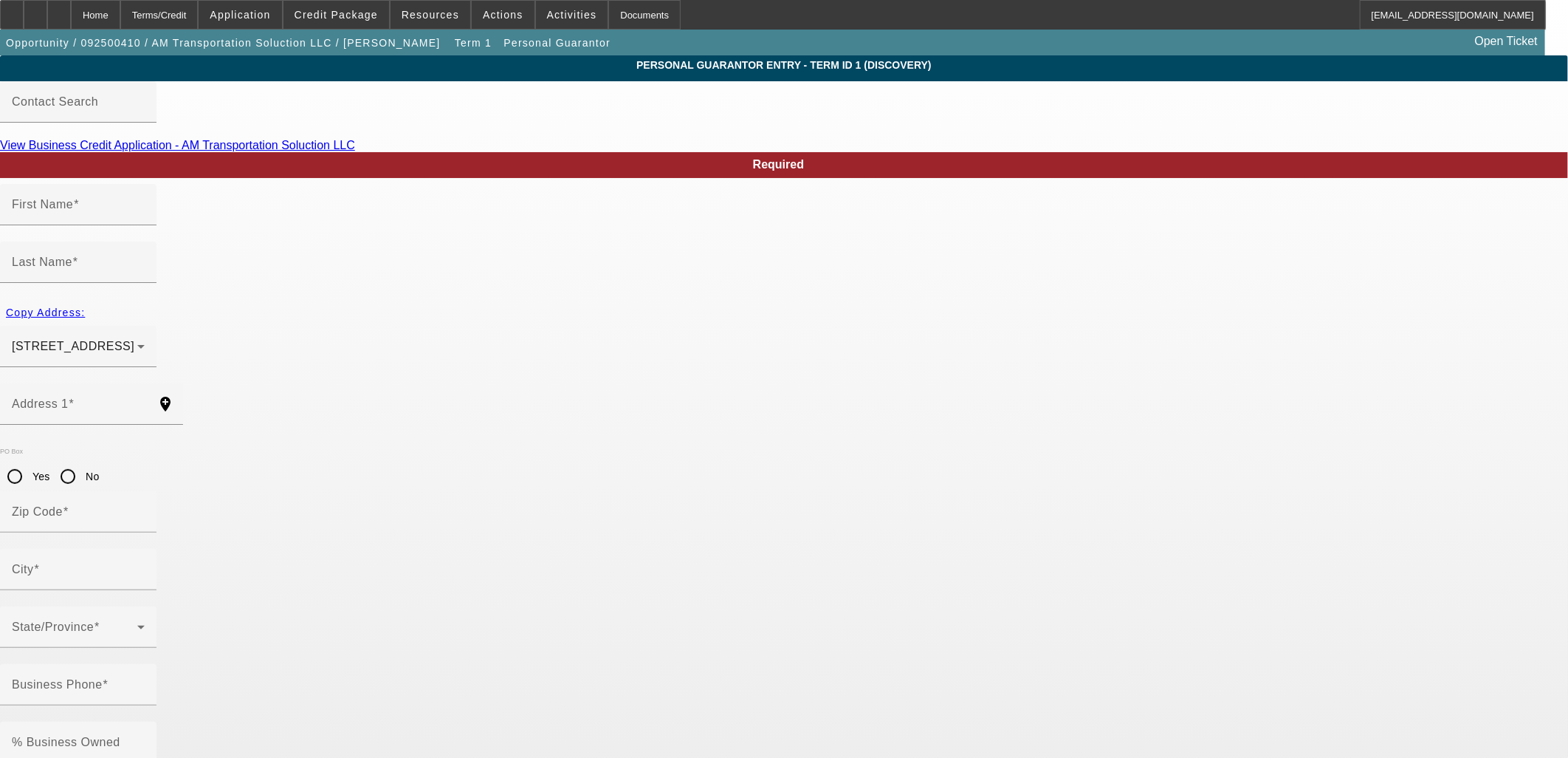
type input "27-112"
type input "[PHONE_NUMBER]"
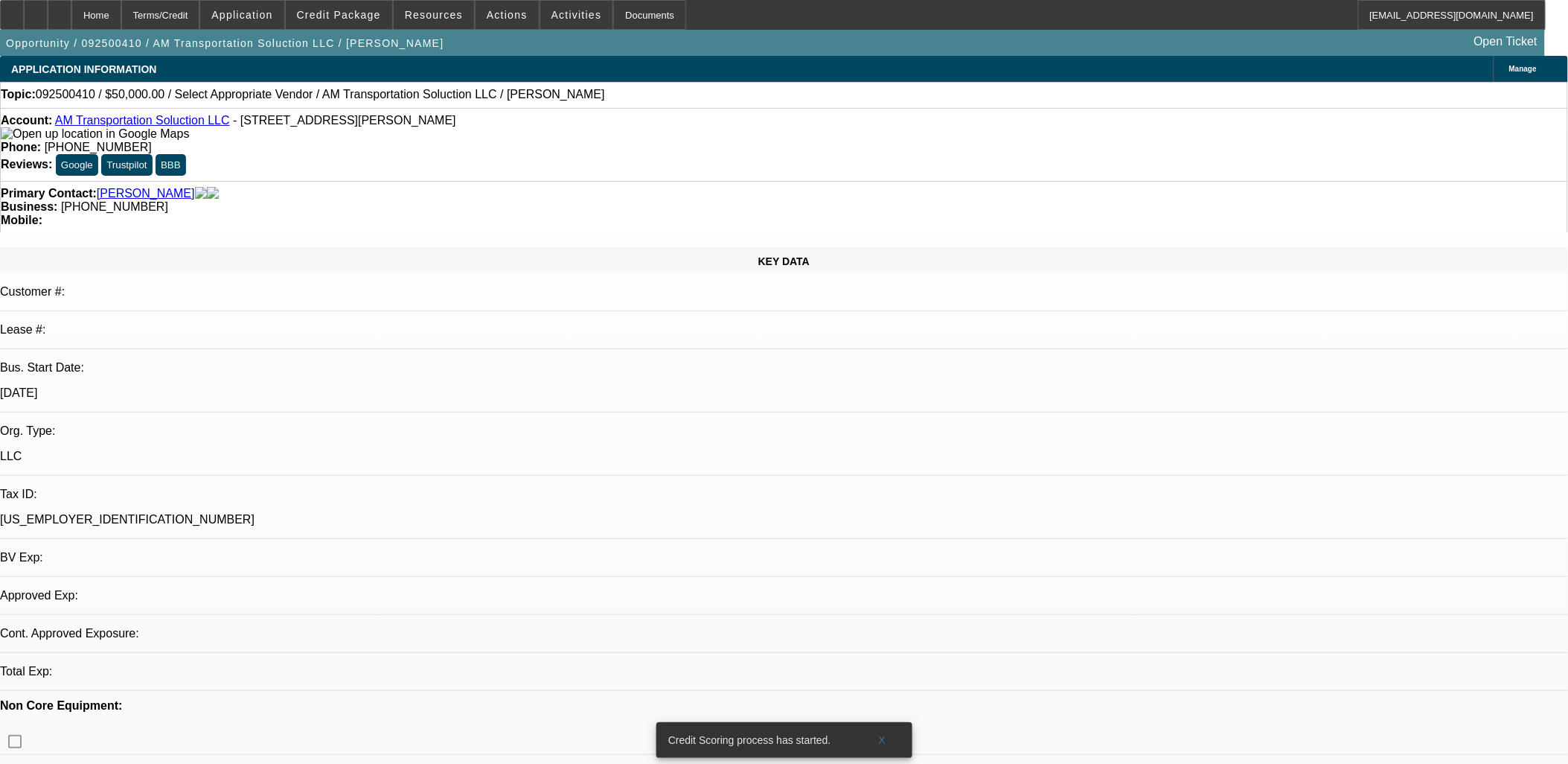
select select "0"
select select "2"
select select "0.1"
select select "4"
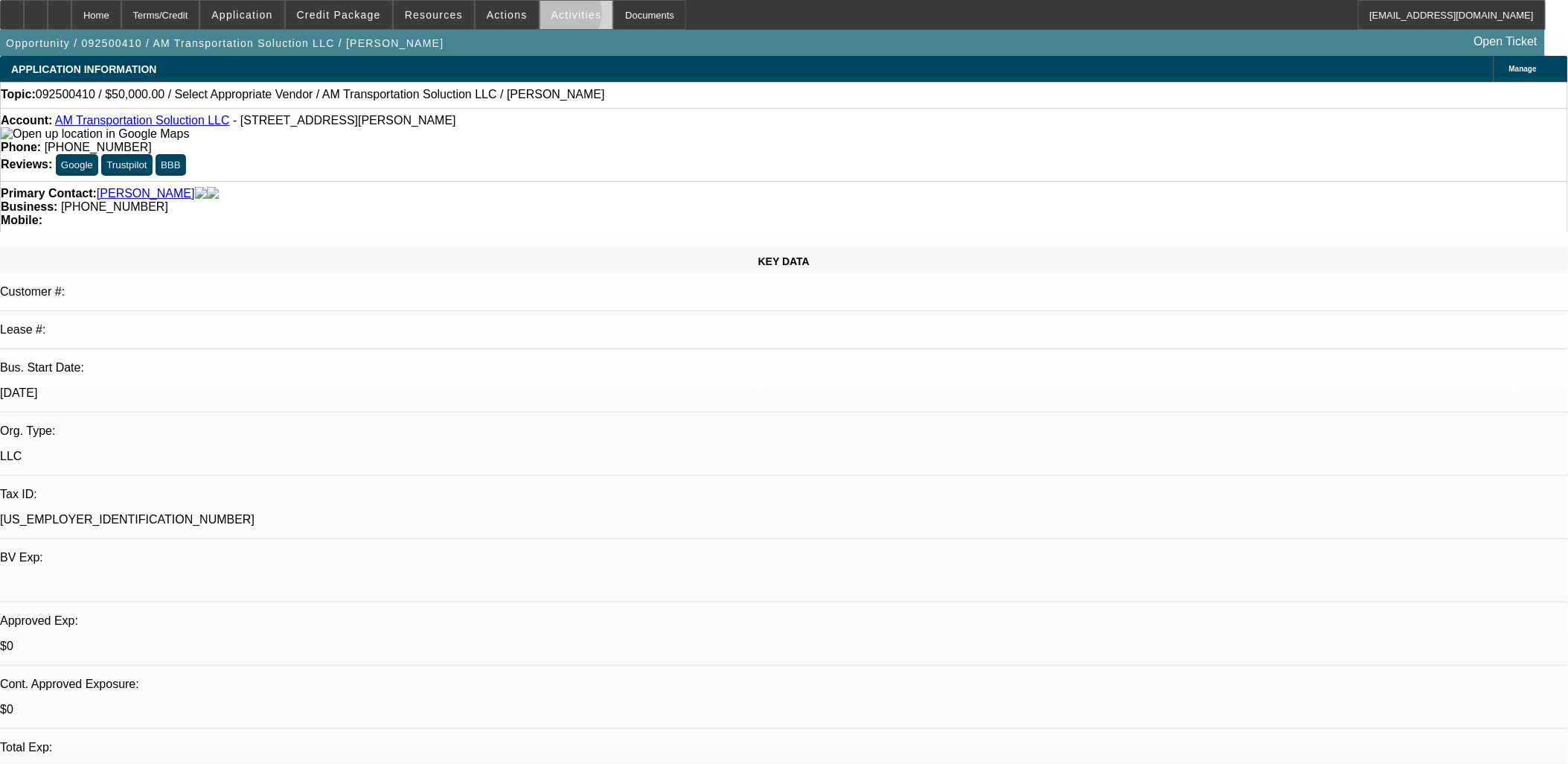
click at [551, 17] on span "Activities" at bounding box center [576, 15] width 51 height 12
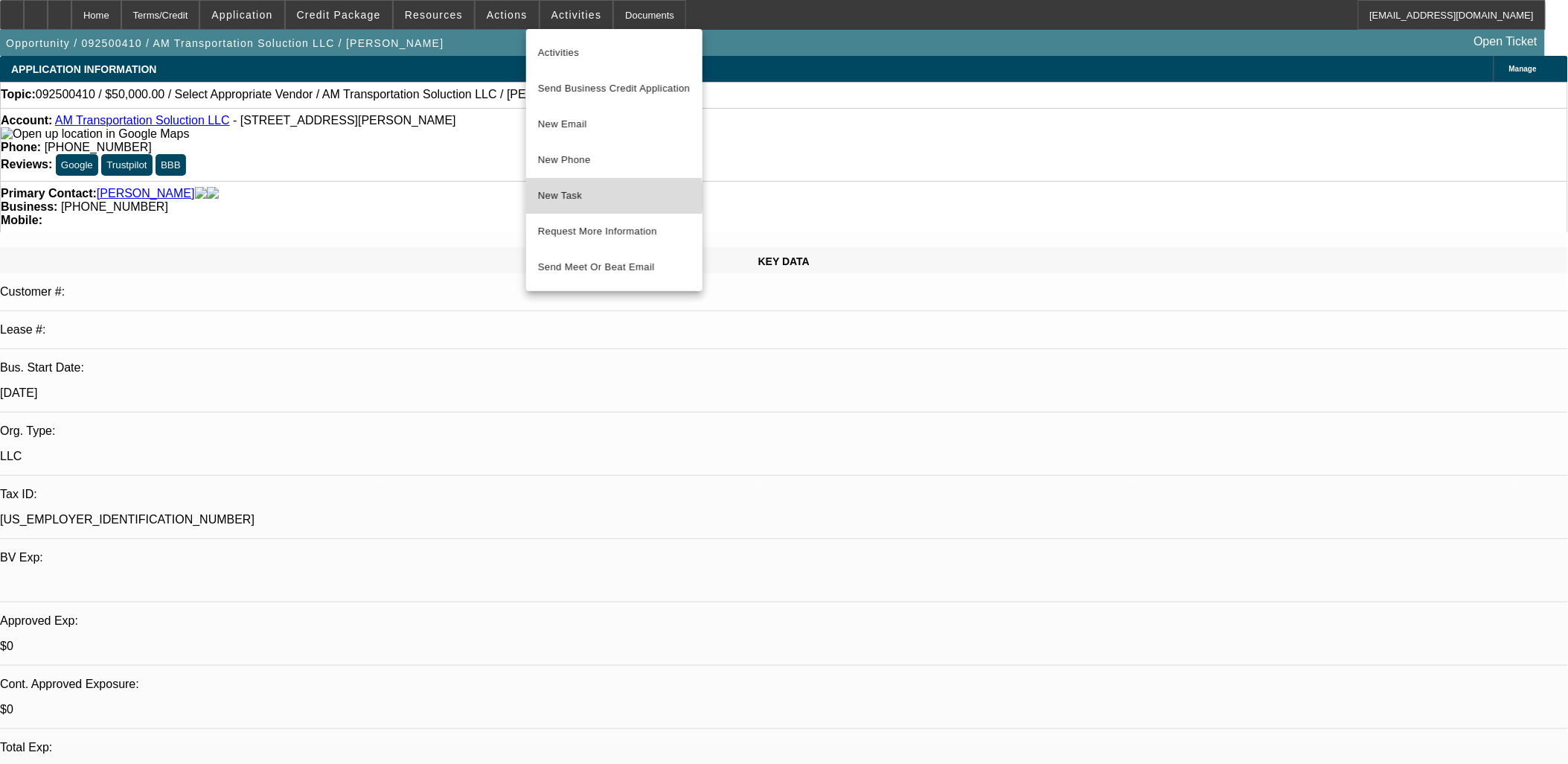
click at [603, 197] on span "New Task" at bounding box center [614, 196] width 153 height 18
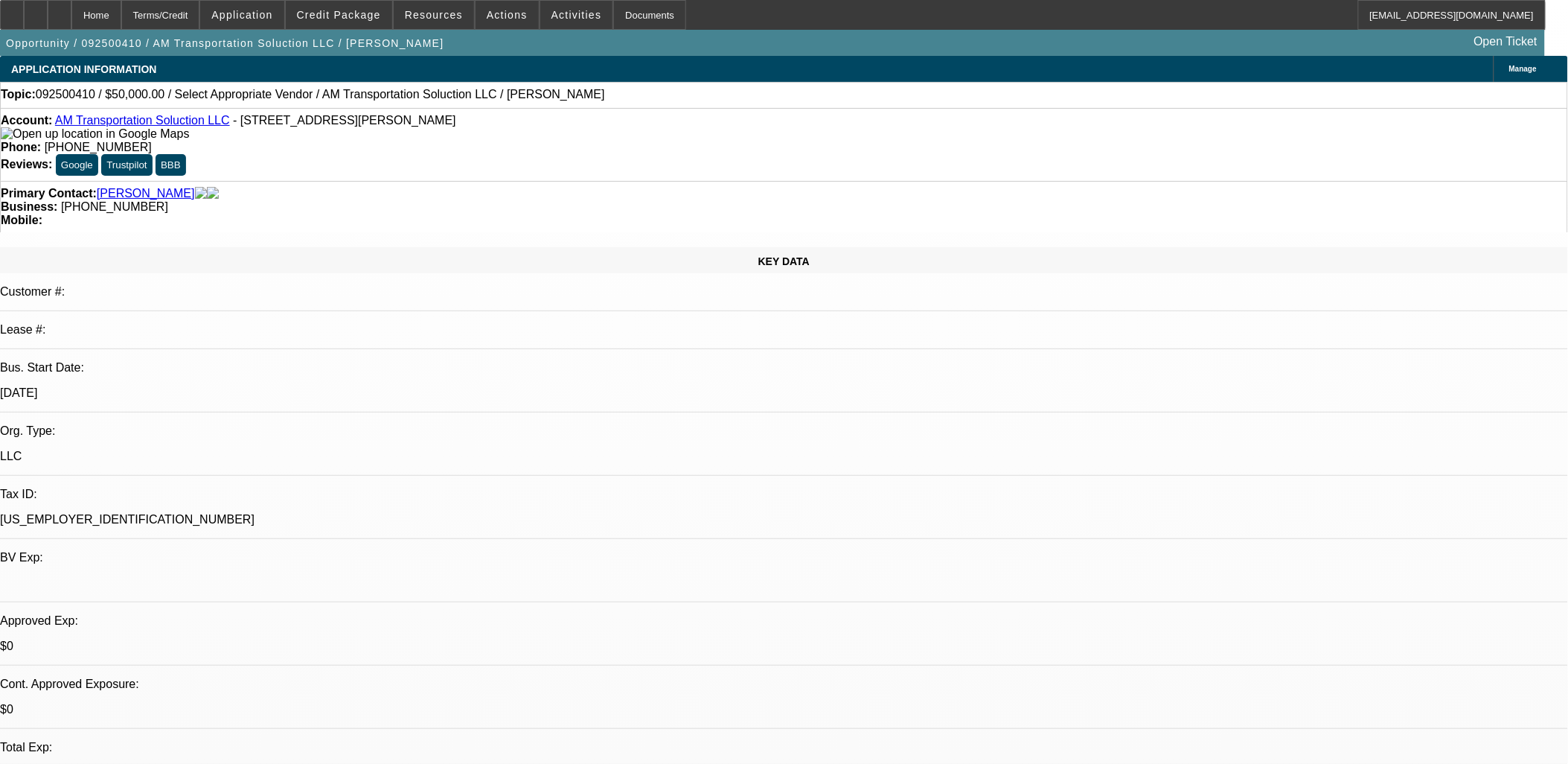
drag, startPoint x: 482, startPoint y: 220, endPoint x: 482, endPoint y: 244, distance: 24.0
drag, startPoint x: 482, startPoint y: 244, endPoint x: 456, endPoint y: 212, distance: 41.2
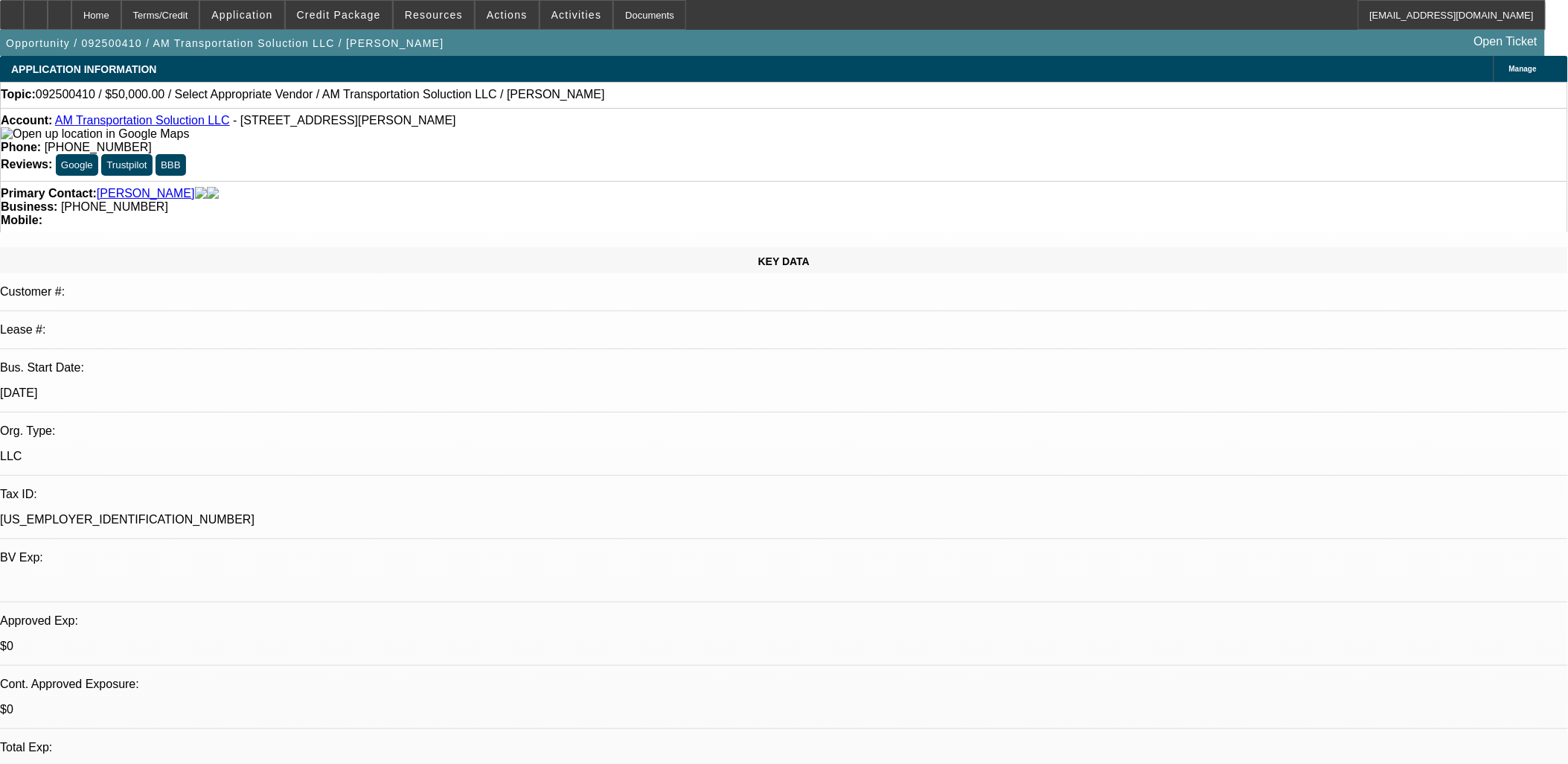
drag, startPoint x: 443, startPoint y: 198, endPoint x: 697, endPoint y: 447, distance: 355.7
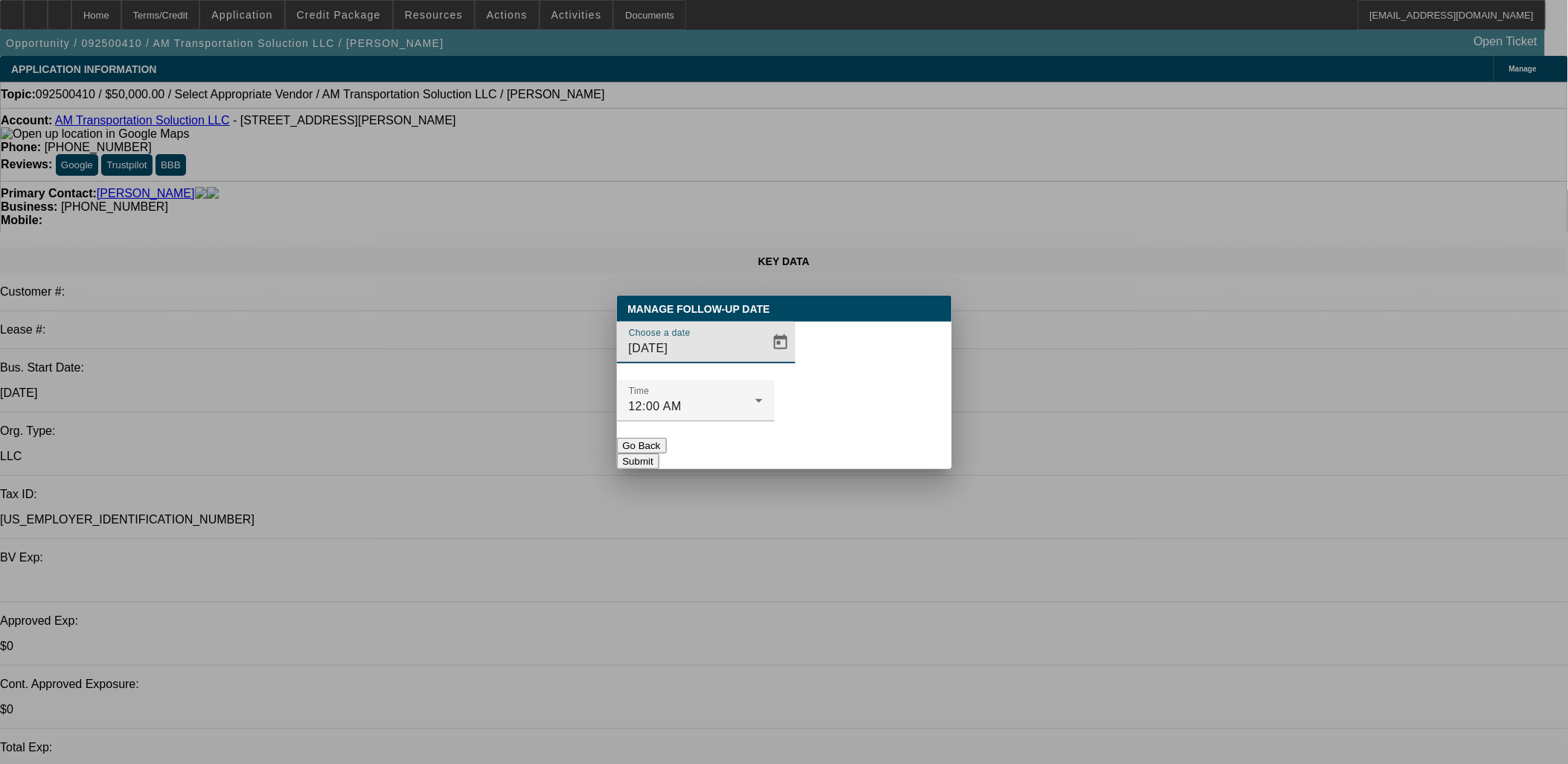
click at [774, 421] on div at bounding box center [696, 430] width 158 height 17
click at [659, 453] on button "Submit" at bounding box center [638, 460] width 42 height 16
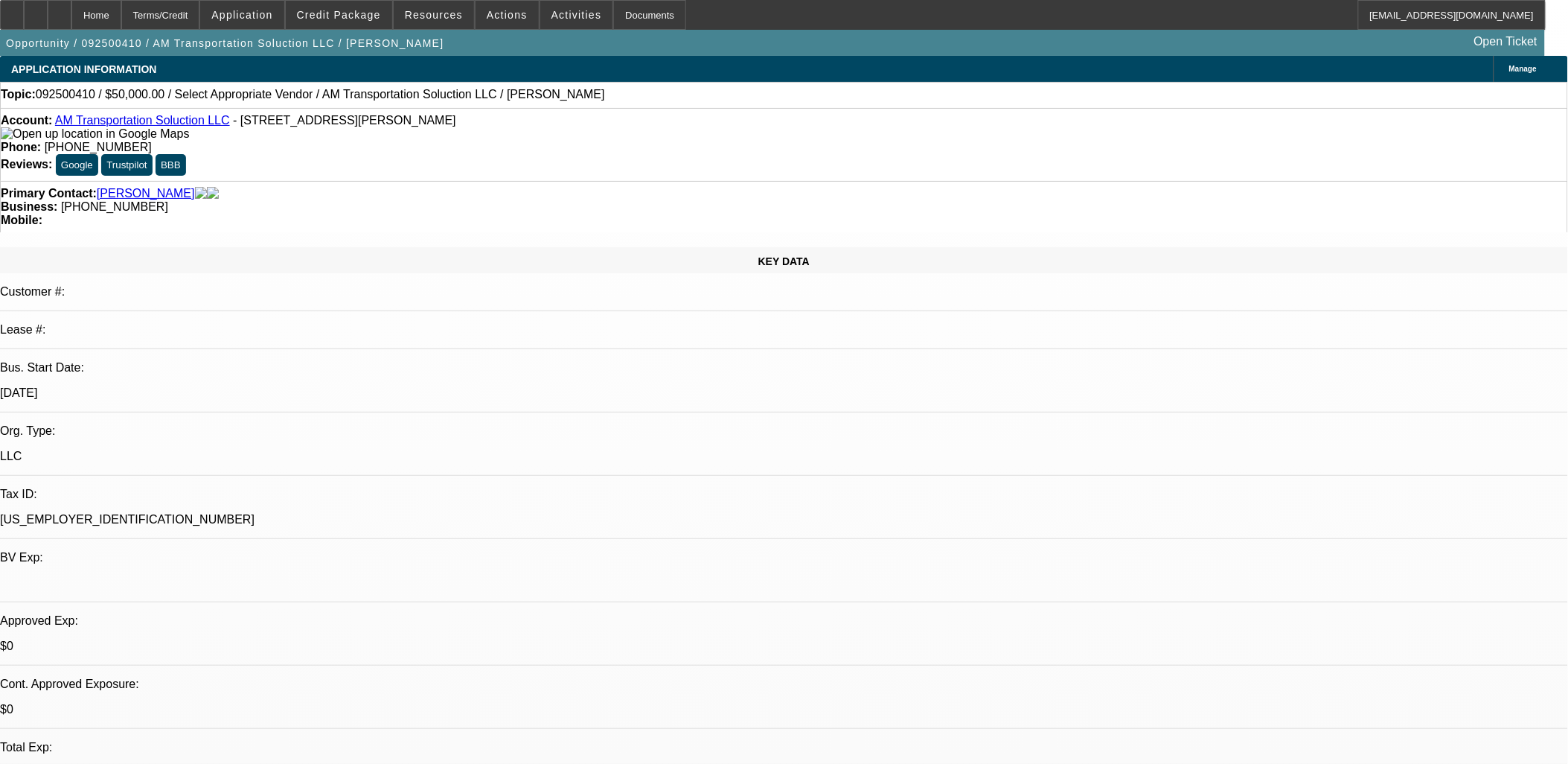
drag, startPoint x: 828, startPoint y: 422, endPoint x: 766, endPoint y: 380, distance: 74.9
